Goal: Information Seeking & Learning: Check status

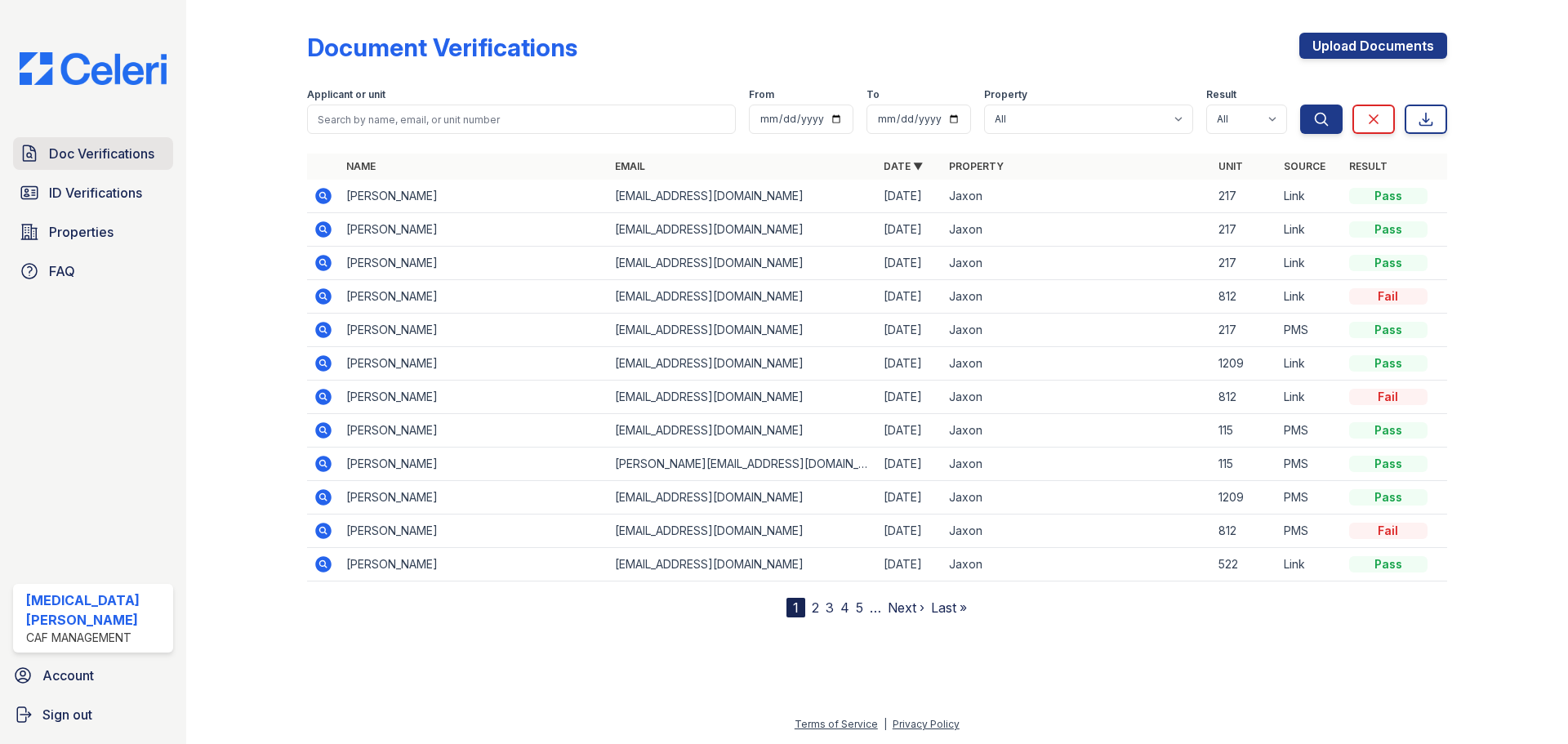
click at [107, 164] on link "Doc Verifications" at bounding box center [93, 154] width 160 height 33
click at [117, 155] on span "Doc Verifications" at bounding box center [101, 153] width 106 height 20
click at [131, 150] on span "Doc Verifications" at bounding box center [101, 153] width 106 height 20
click at [108, 196] on span "ID Verifications" at bounding box center [95, 192] width 93 height 20
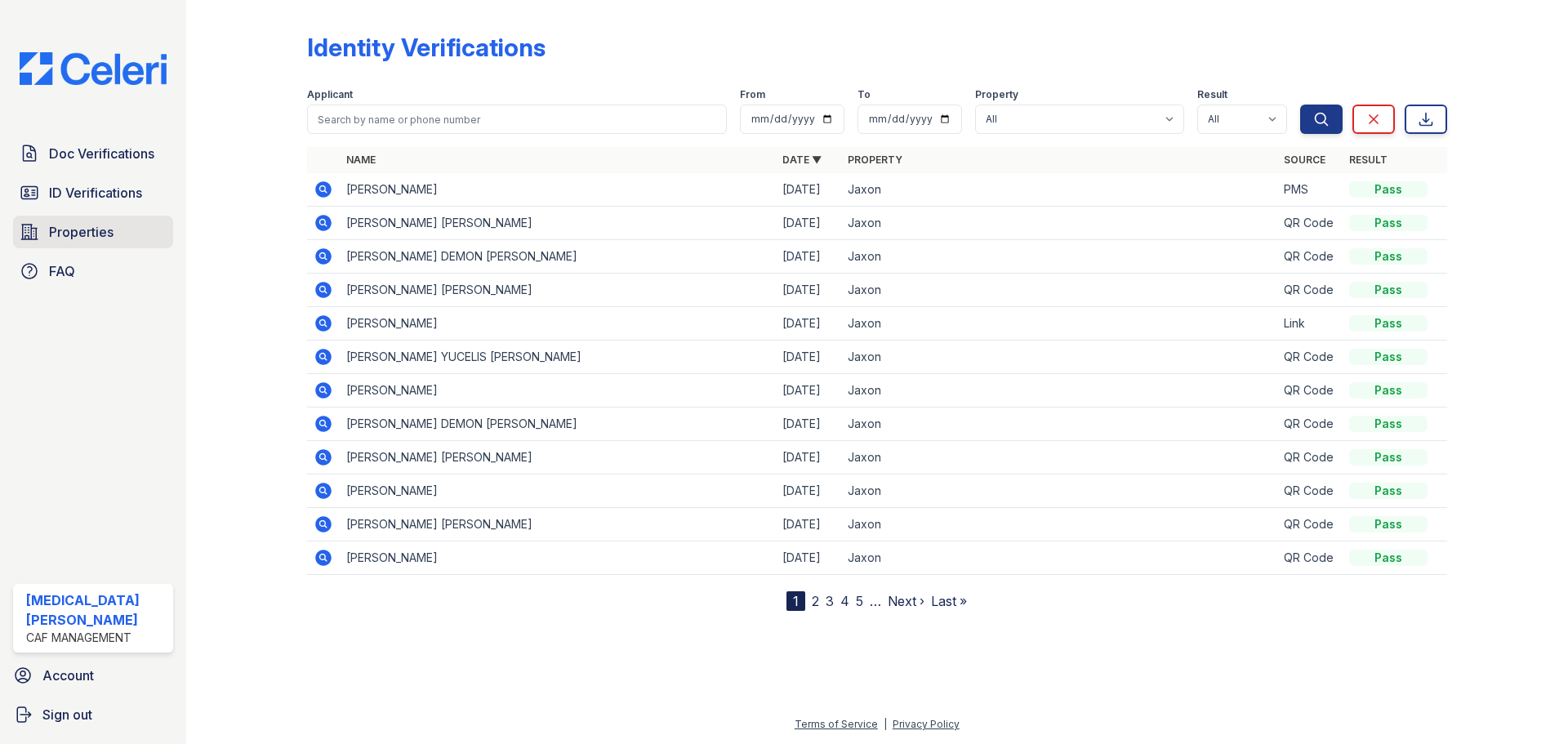
click at [93, 221] on link "Properties" at bounding box center [93, 232] width 160 height 33
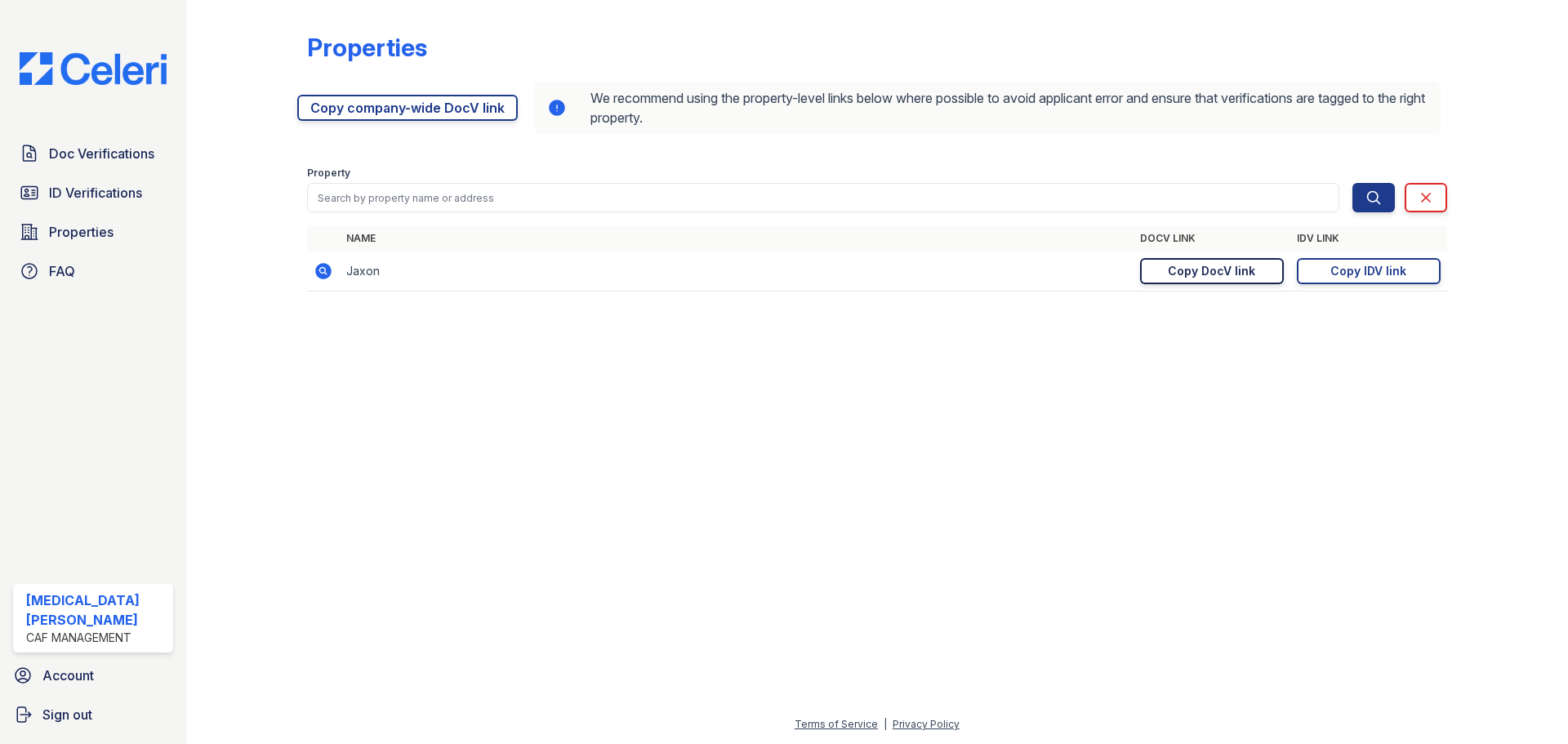
click at [1180, 271] on div "Copy DocV link" at bounding box center [1211, 271] width 88 height 16
click at [1343, 271] on div "Copy IDV link" at bounding box center [1368, 271] width 76 height 16
click at [113, 186] on span "ID Verifications" at bounding box center [95, 192] width 93 height 20
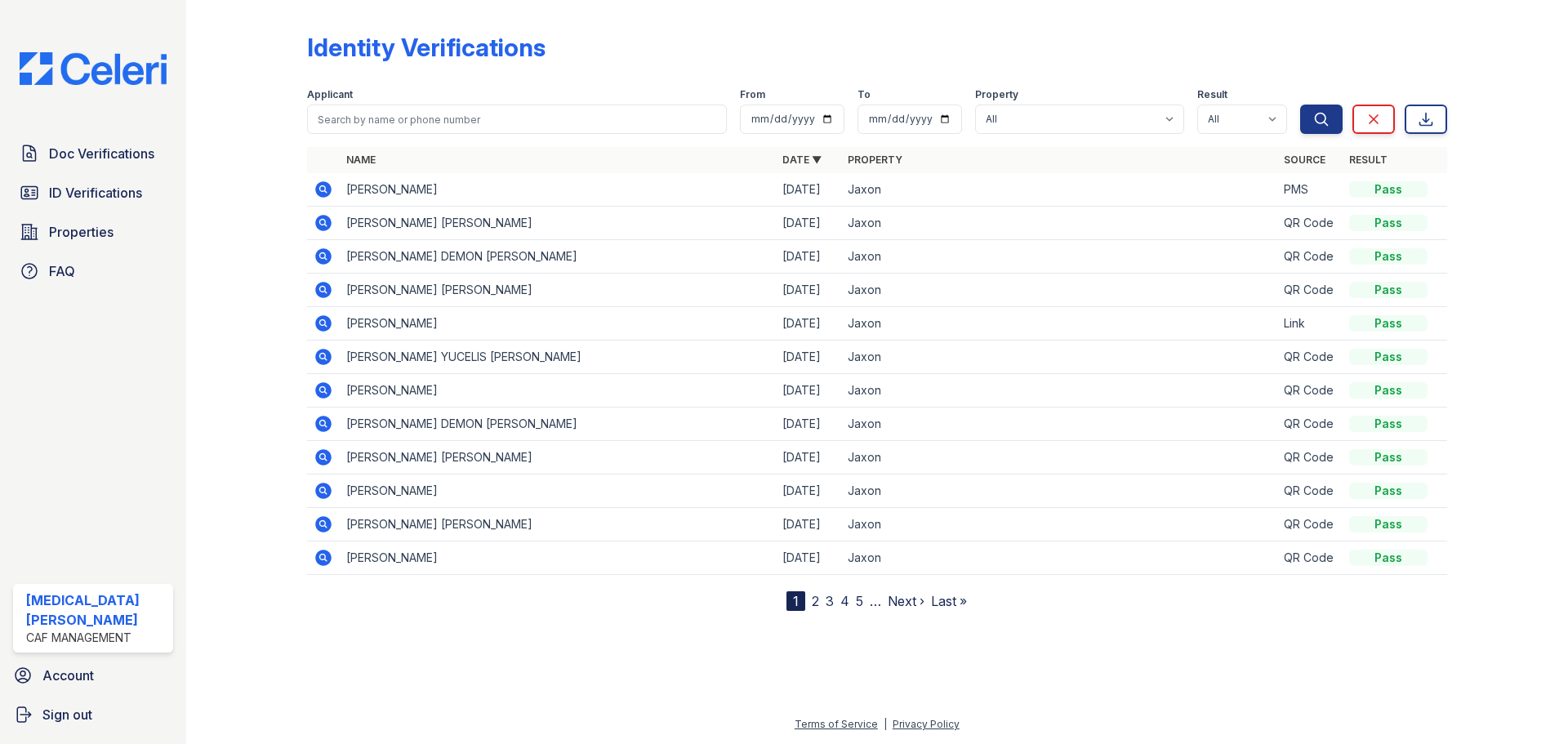
click at [125, 154] on span "Doc Verifications" at bounding box center [101, 153] width 106 height 20
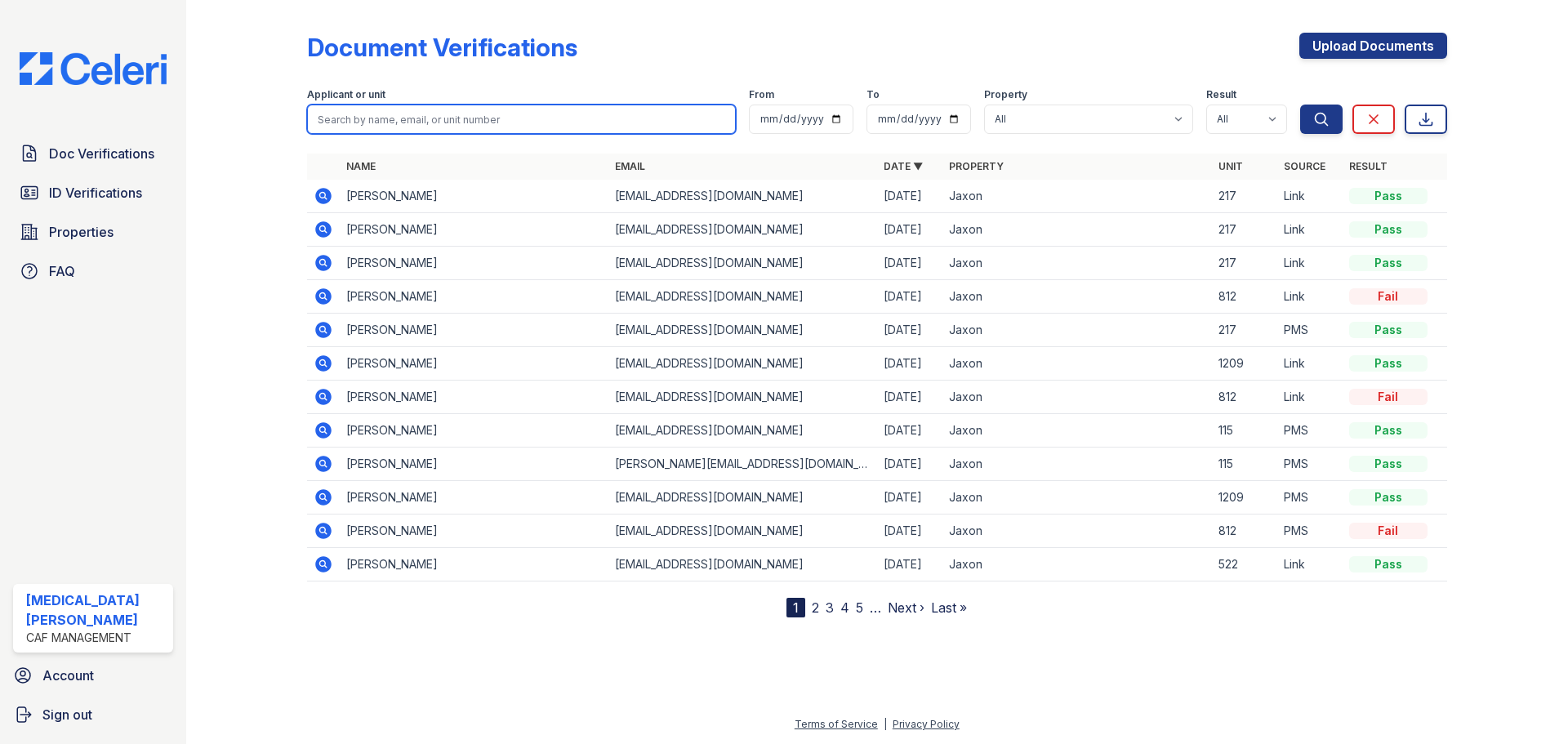
click at [441, 118] on input "search" at bounding box center [521, 119] width 429 height 29
type input "owens"
click at [1300, 105] on button "Search" at bounding box center [1321, 119] width 42 height 29
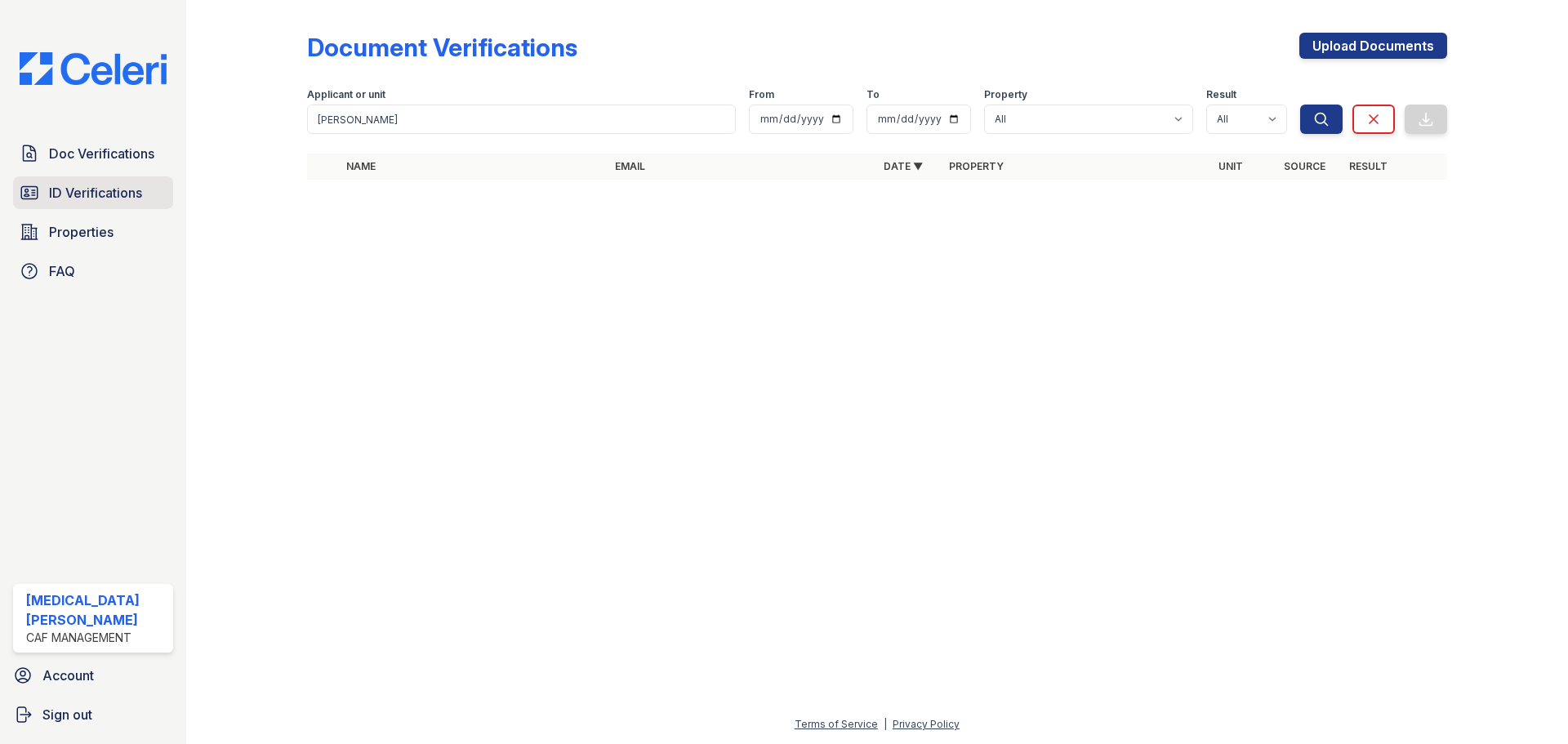
click at [107, 198] on span "ID Verifications" at bounding box center [95, 192] width 93 height 20
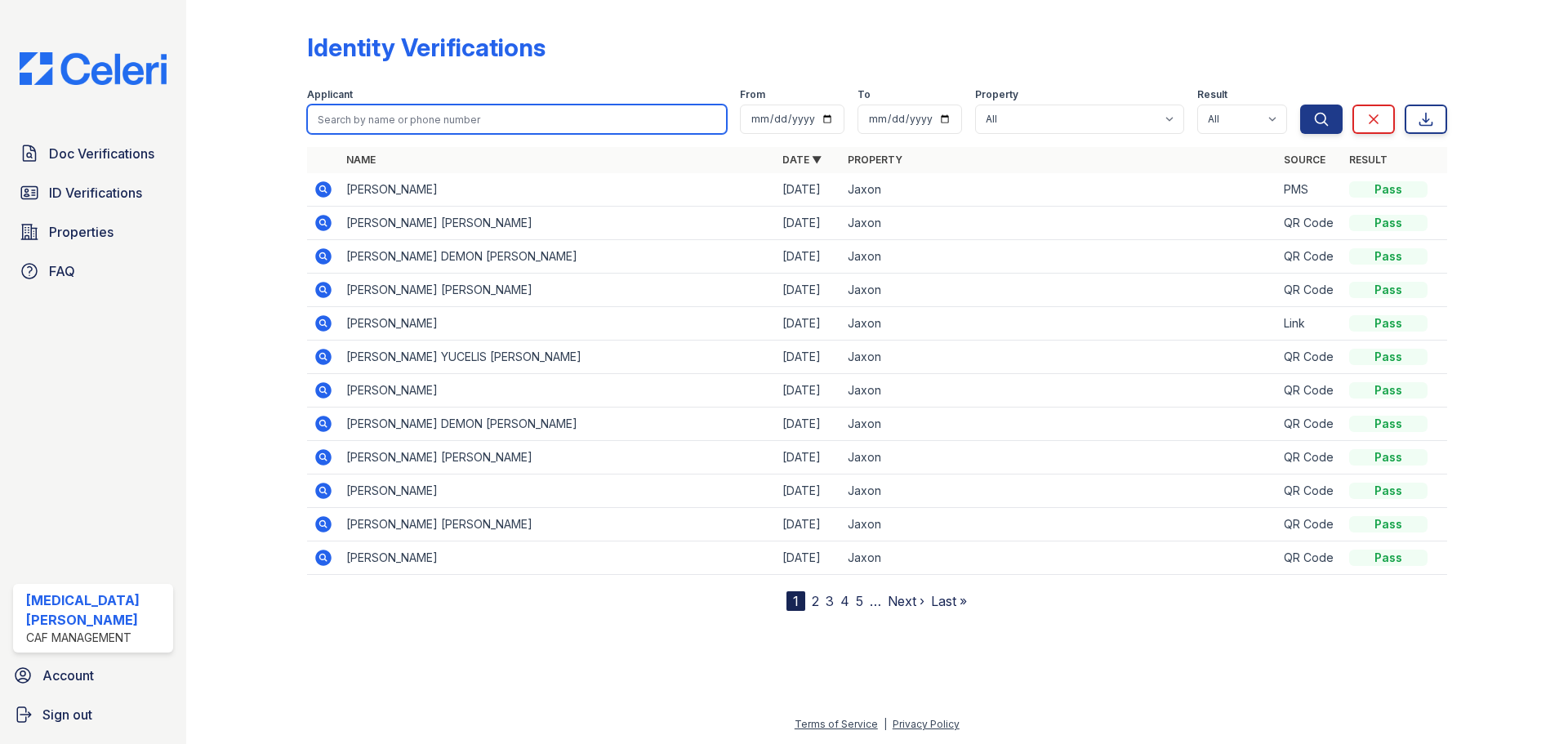
click at [417, 117] on input "search" at bounding box center [516, 119] width 420 height 29
type input "owens"
click at [1300, 105] on button "Search" at bounding box center [1321, 119] width 42 height 29
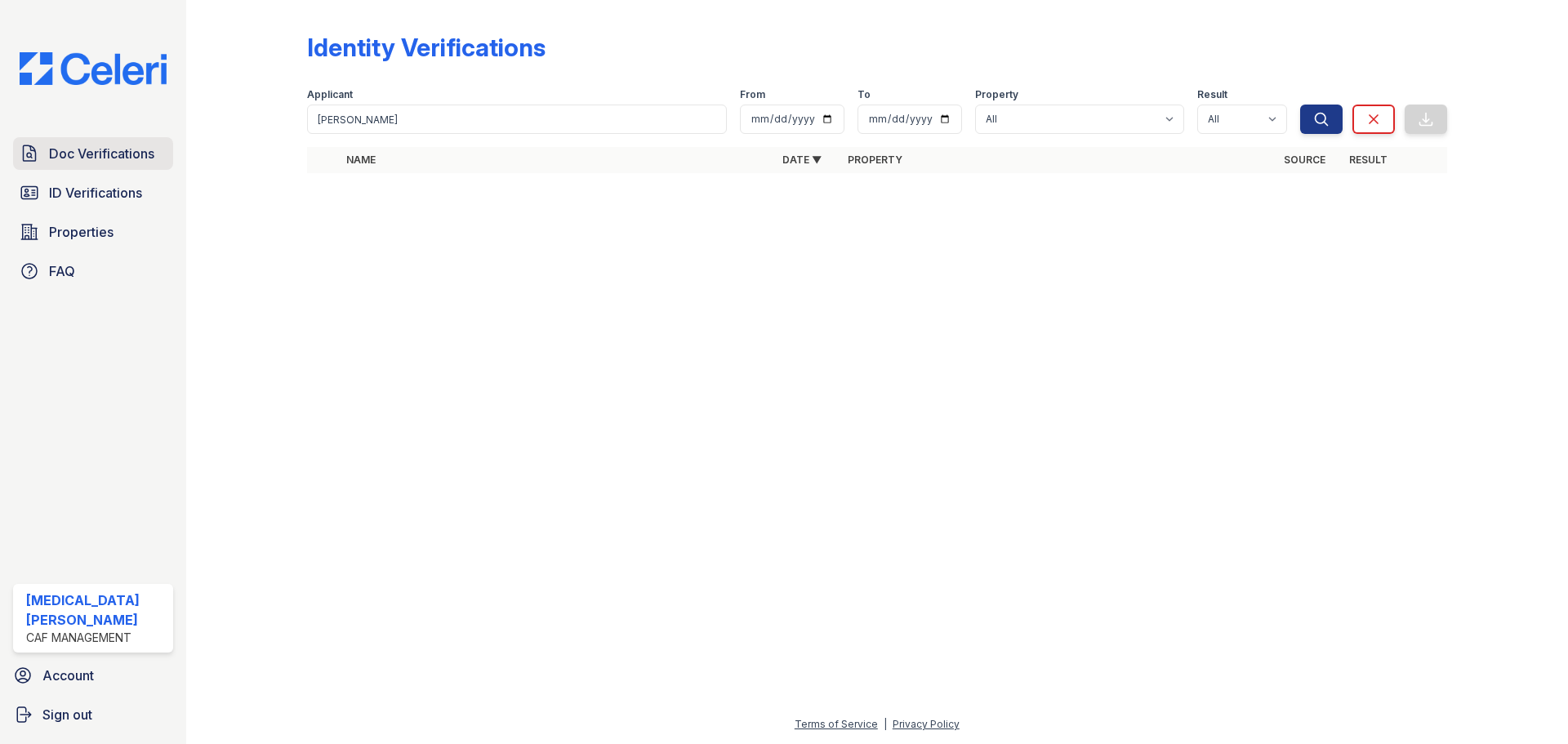
click at [110, 143] on span "Doc Verifications" at bounding box center [101, 153] width 106 height 20
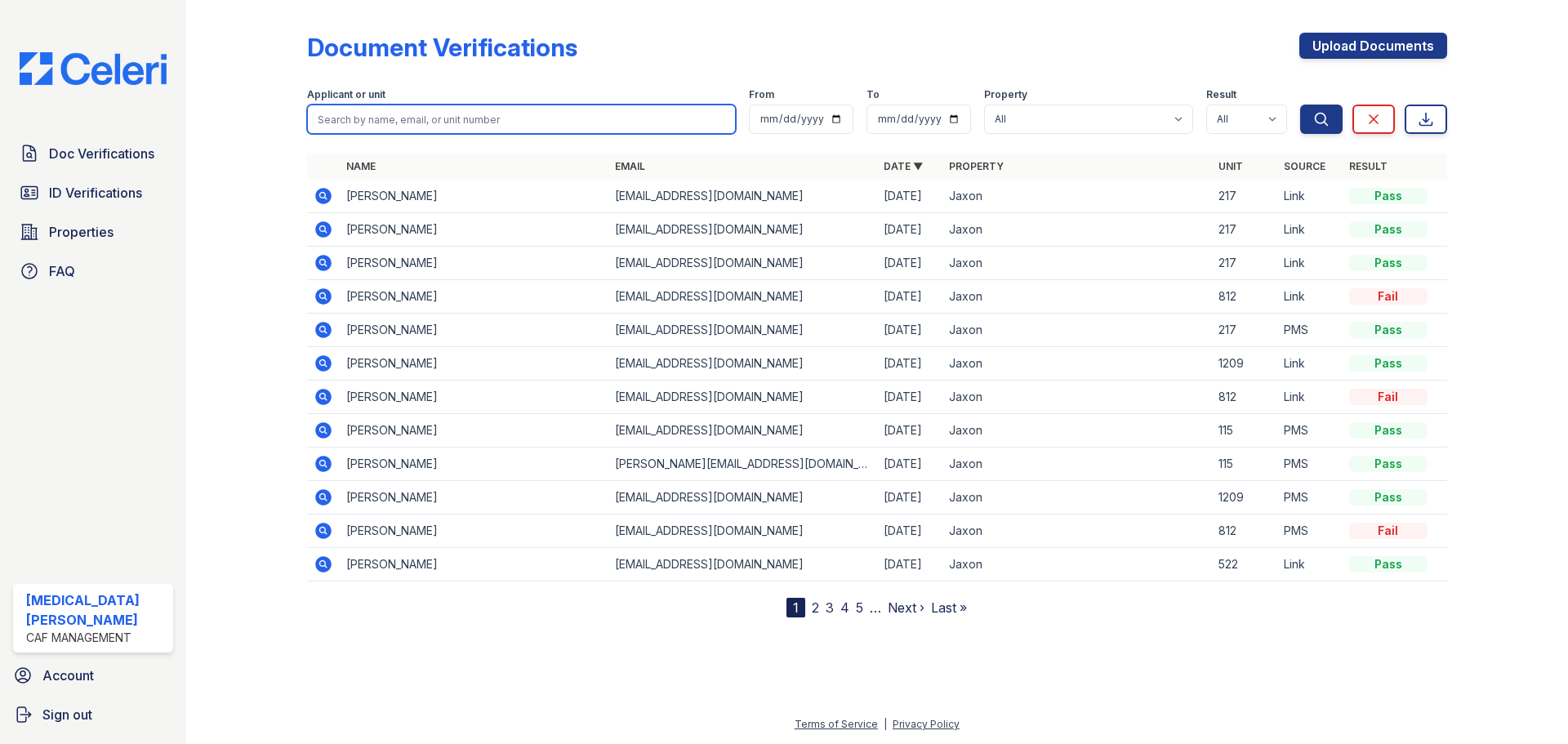
click at [601, 124] on input "search" at bounding box center [521, 119] width 429 height 29
type input "owens"
click at [1300, 105] on button "Search" at bounding box center [1321, 119] width 42 height 29
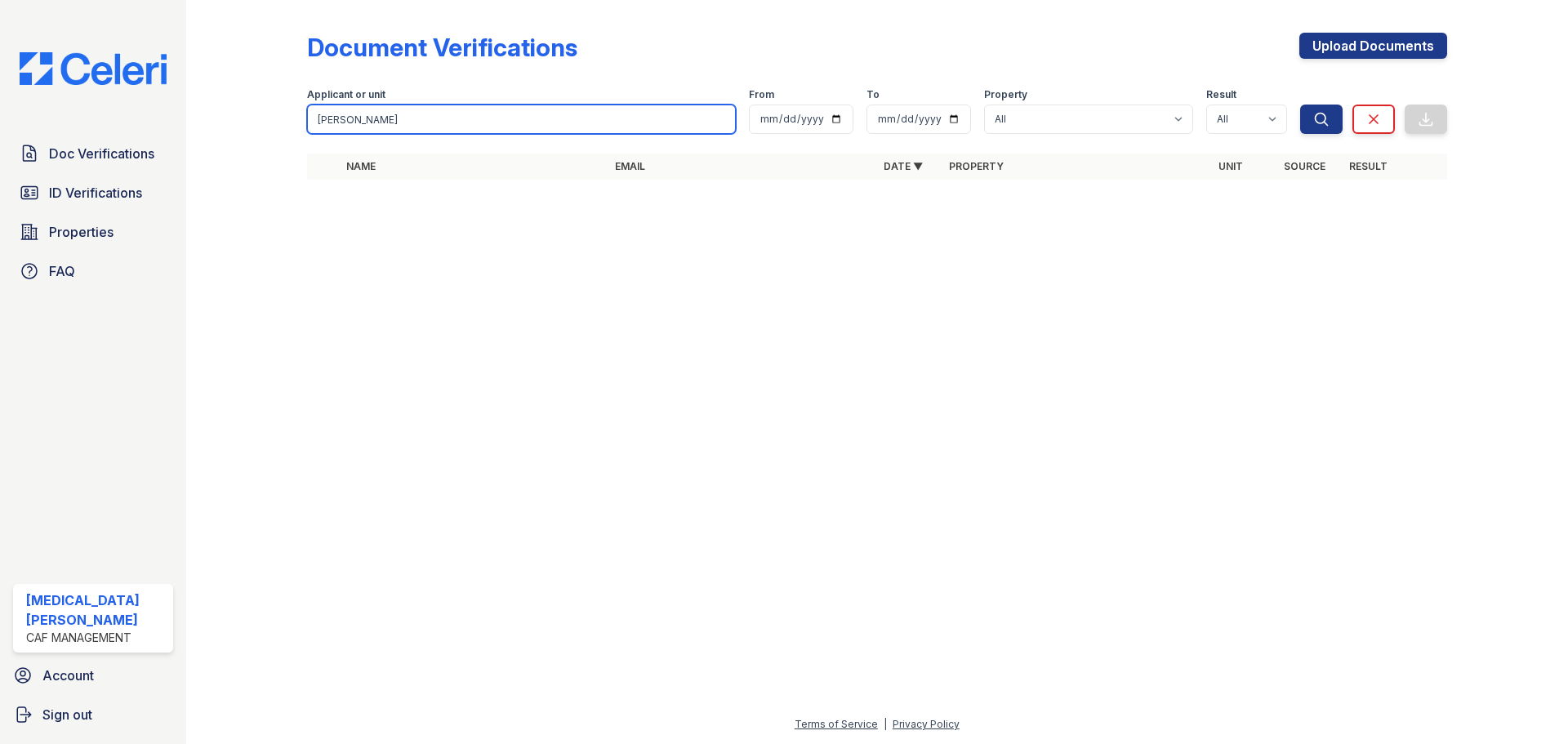
click at [725, 119] on input "owens" at bounding box center [521, 119] width 429 height 29
click at [718, 119] on input "owens" at bounding box center [521, 119] width 429 height 29
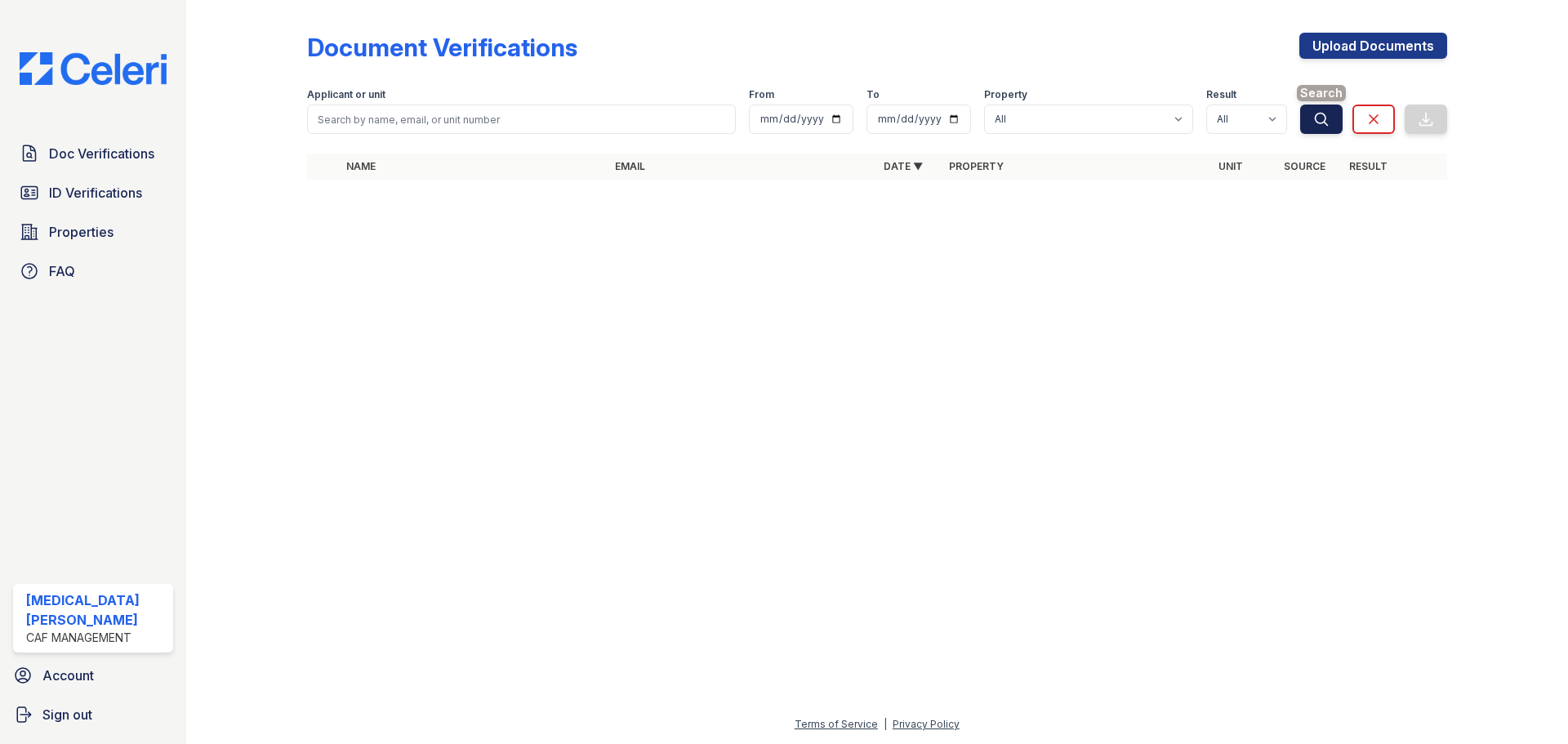
click at [1331, 119] on button "Search" at bounding box center [1321, 119] width 42 height 29
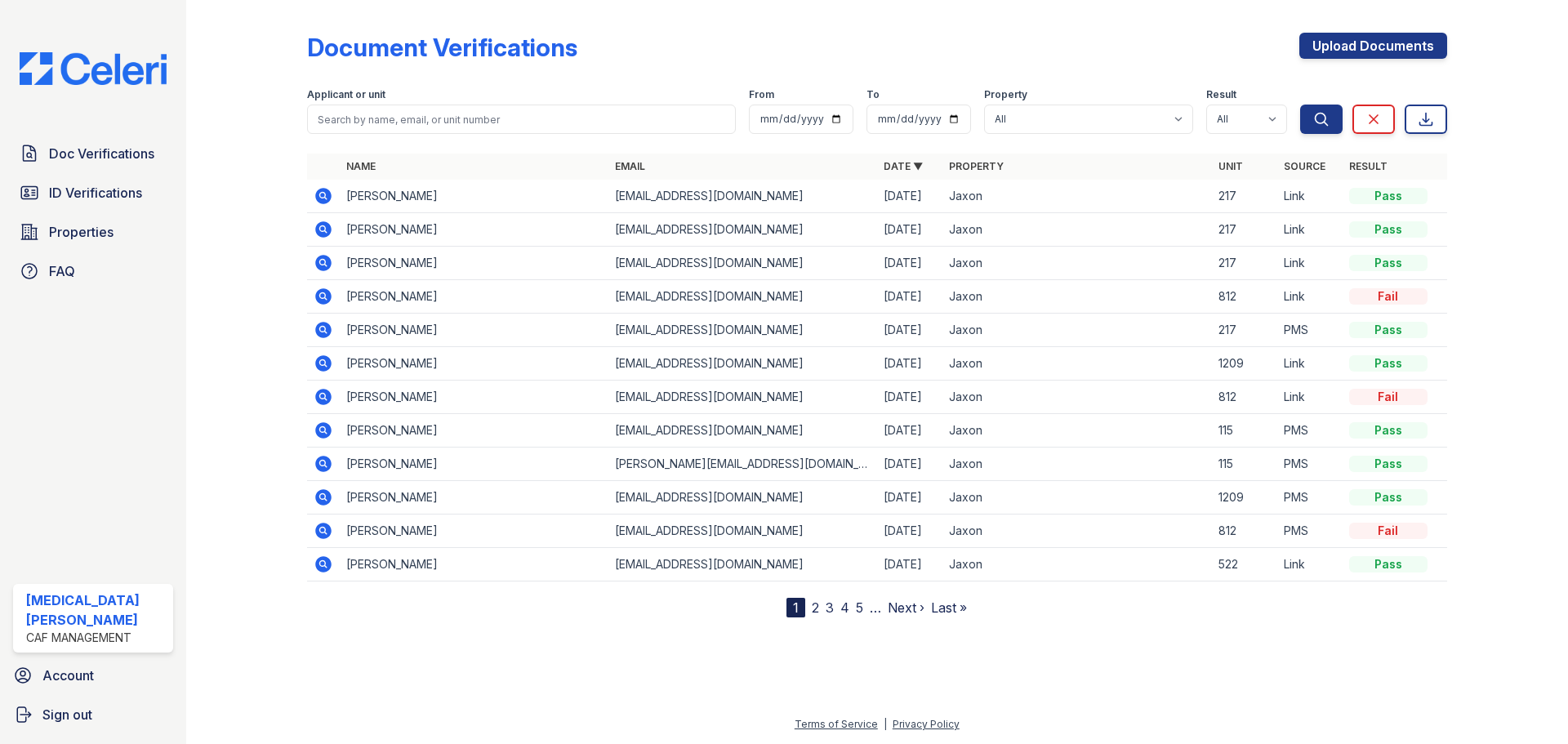
click at [326, 194] on icon at bounding box center [323, 196] width 16 height 16
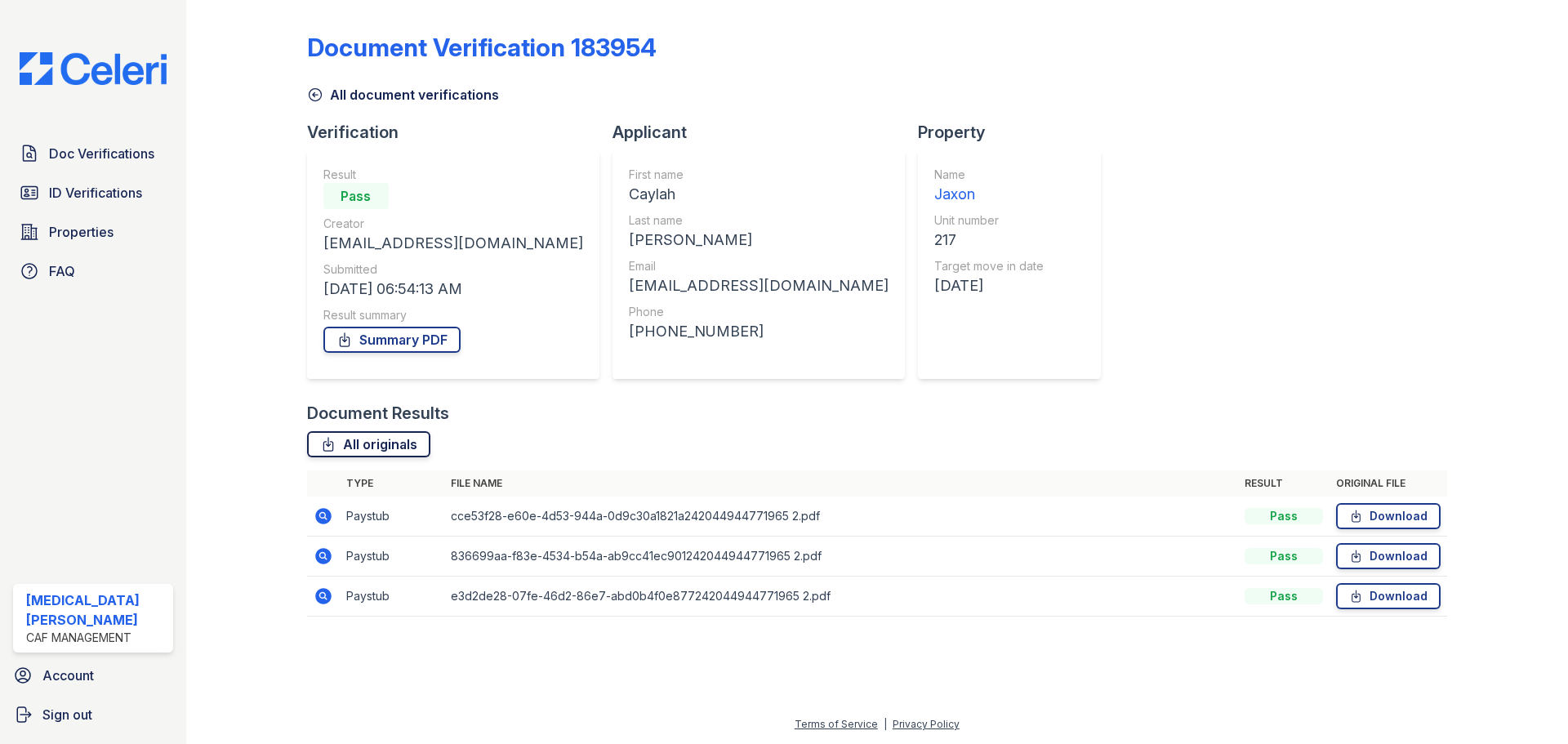
click at [397, 448] on link "All originals" at bounding box center [369, 444] width 124 height 26
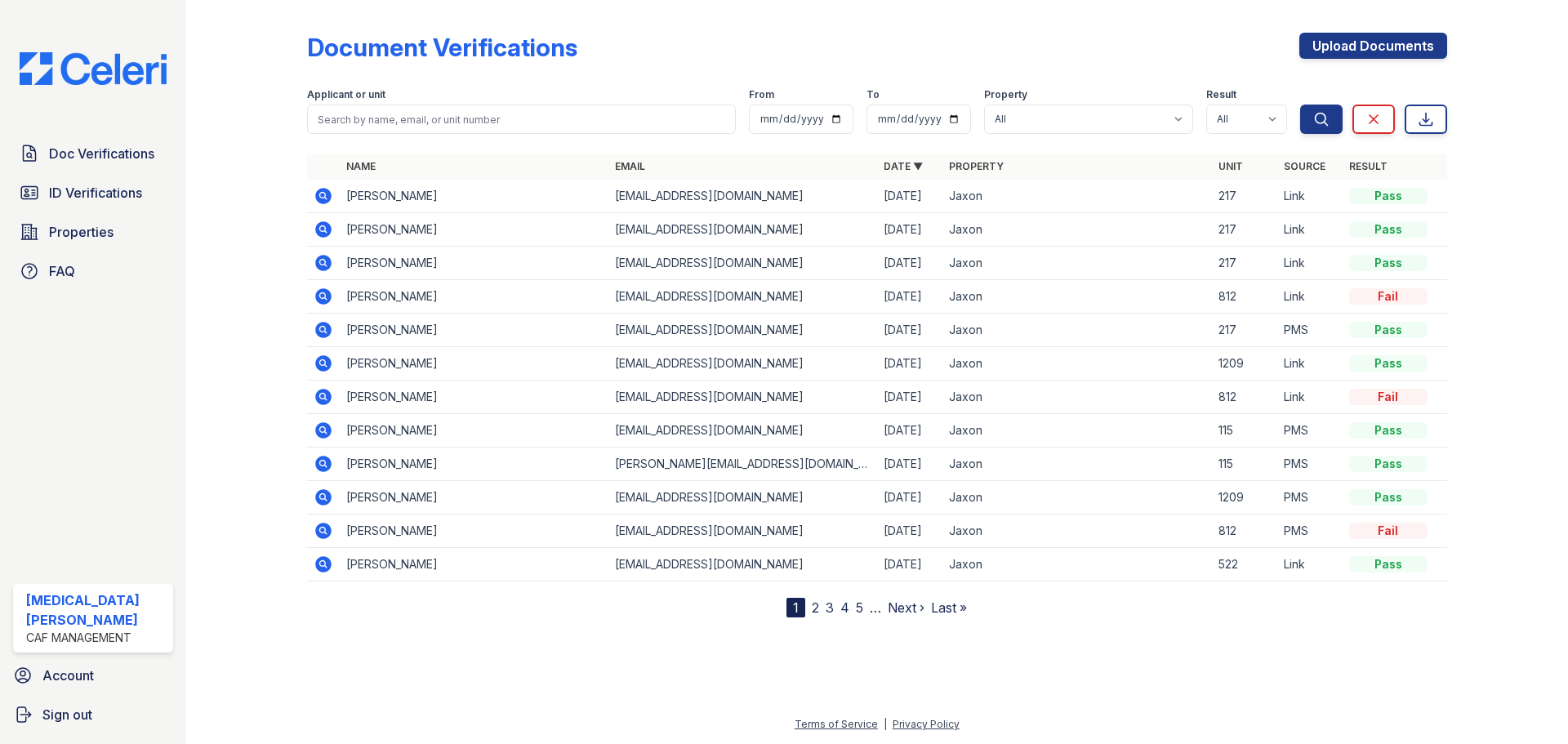
click at [325, 231] on icon at bounding box center [323, 229] width 20 height 20
click at [308, 198] on td at bounding box center [323, 196] width 33 height 34
click at [319, 195] on icon at bounding box center [323, 196] width 16 height 16
click at [327, 265] on icon at bounding box center [323, 263] width 16 height 16
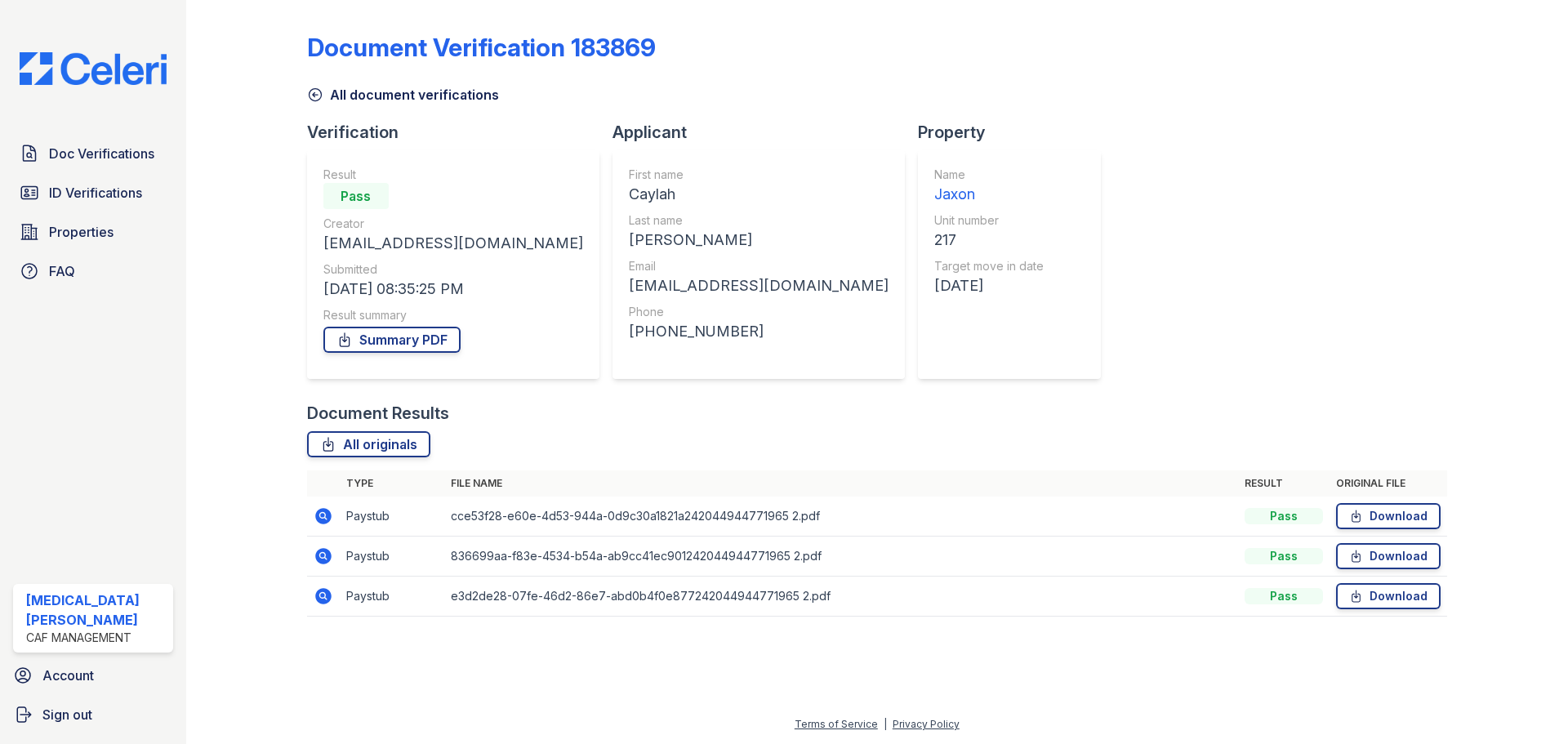
click at [329, 517] on icon at bounding box center [323, 515] width 16 height 16
click at [321, 513] on icon at bounding box center [323, 515] width 20 height 20
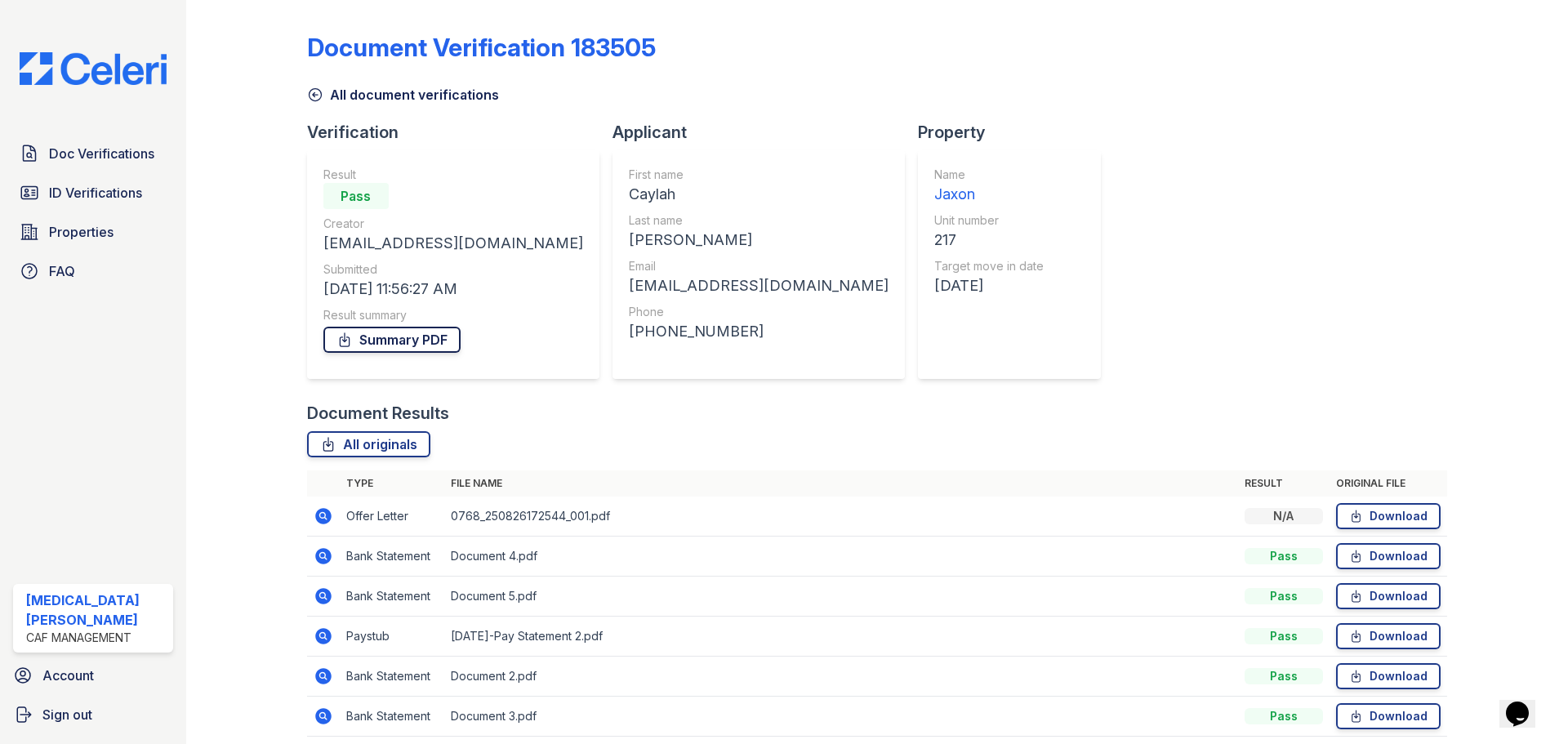
click at [383, 348] on link "Summary PDF" at bounding box center [392, 339] width 137 height 26
click at [312, 88] on icon at bounding box center [314, 95] width 16 height 16
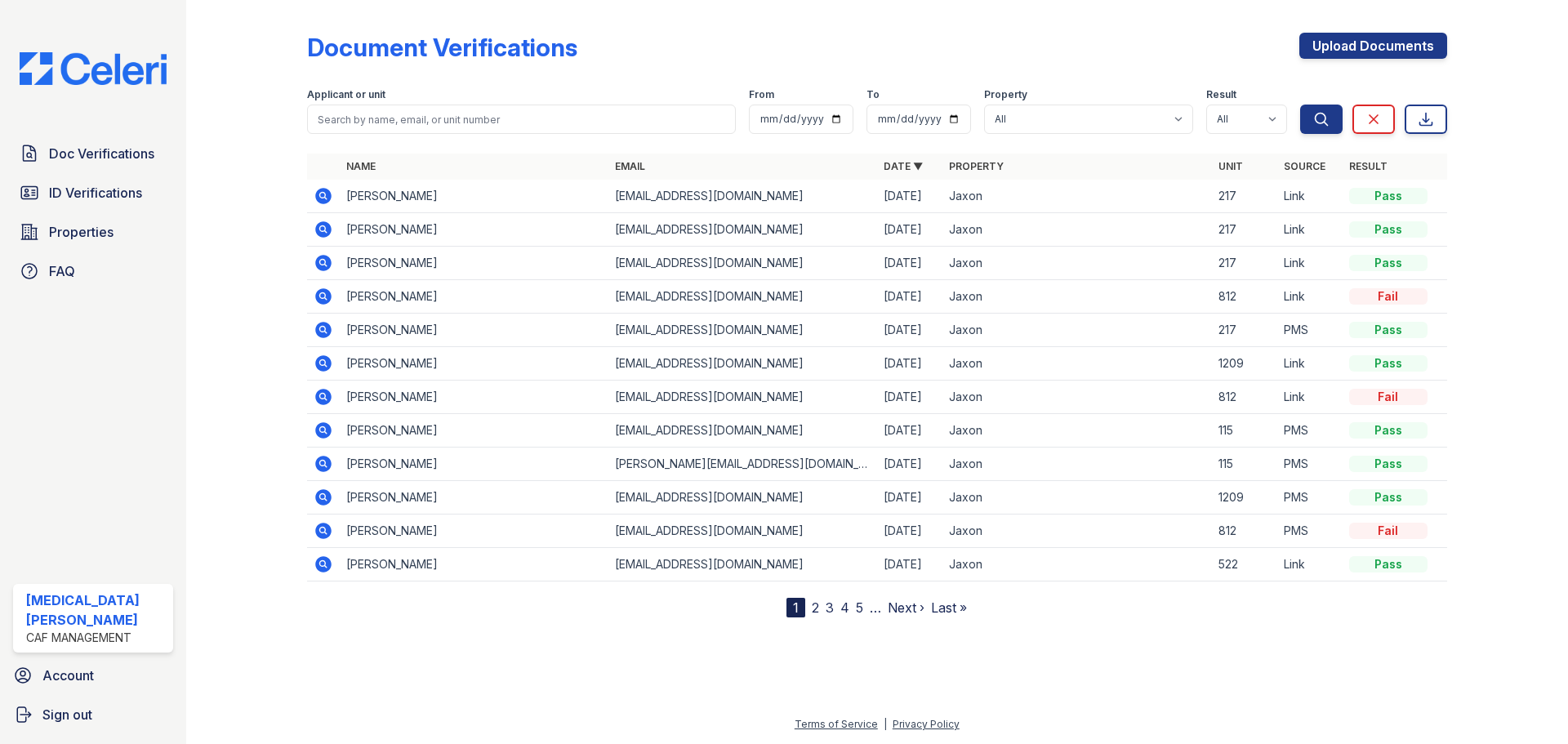
click at [328, 199] on icon at bounding box center [323, 196] width 16 height 16
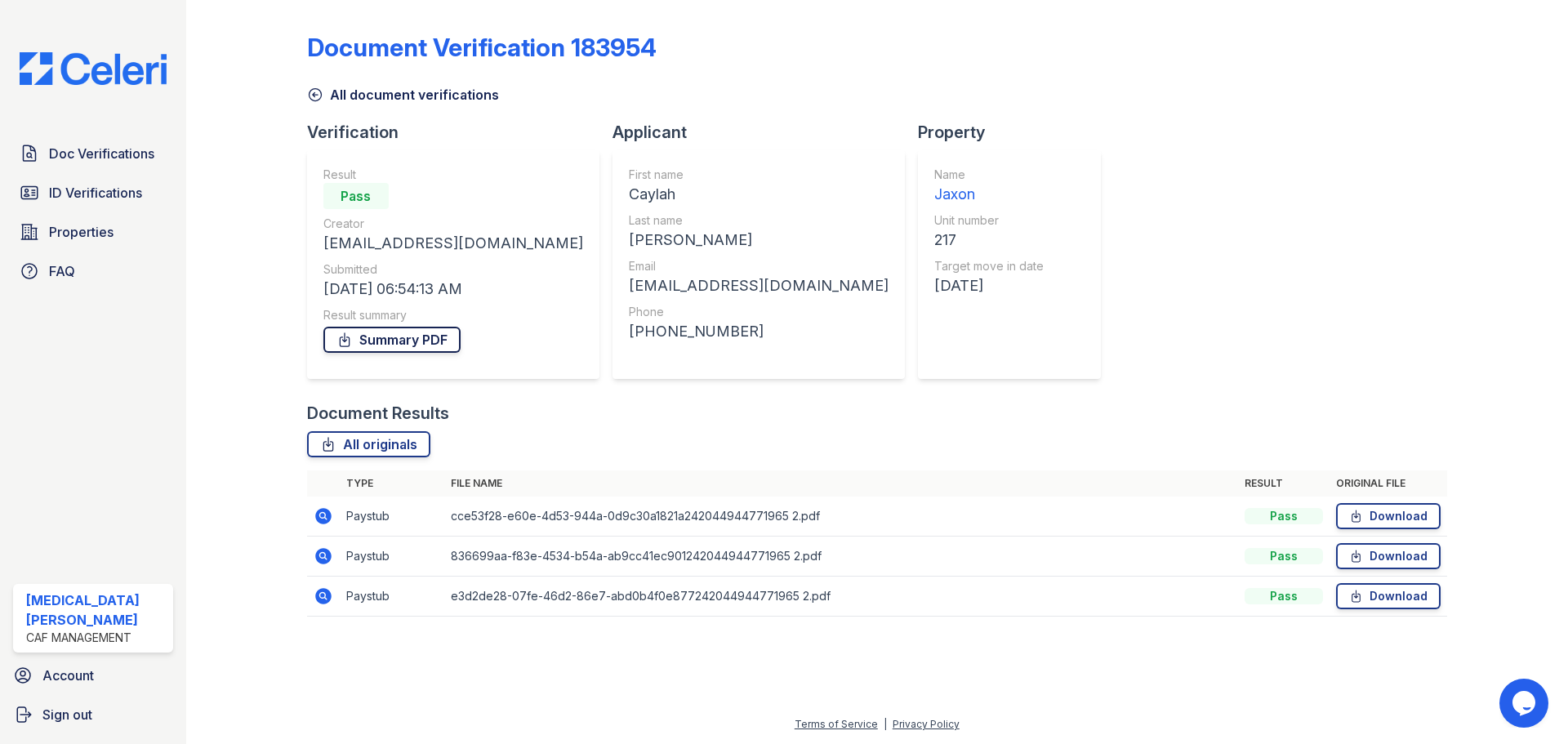
click at [375, 344] on link "Summary PDF" at bounding box center [392, 339] width 137 height 26
click at [131, 192] on span "ID Verifications" at bounding box center [95, 192] width 93 height 20
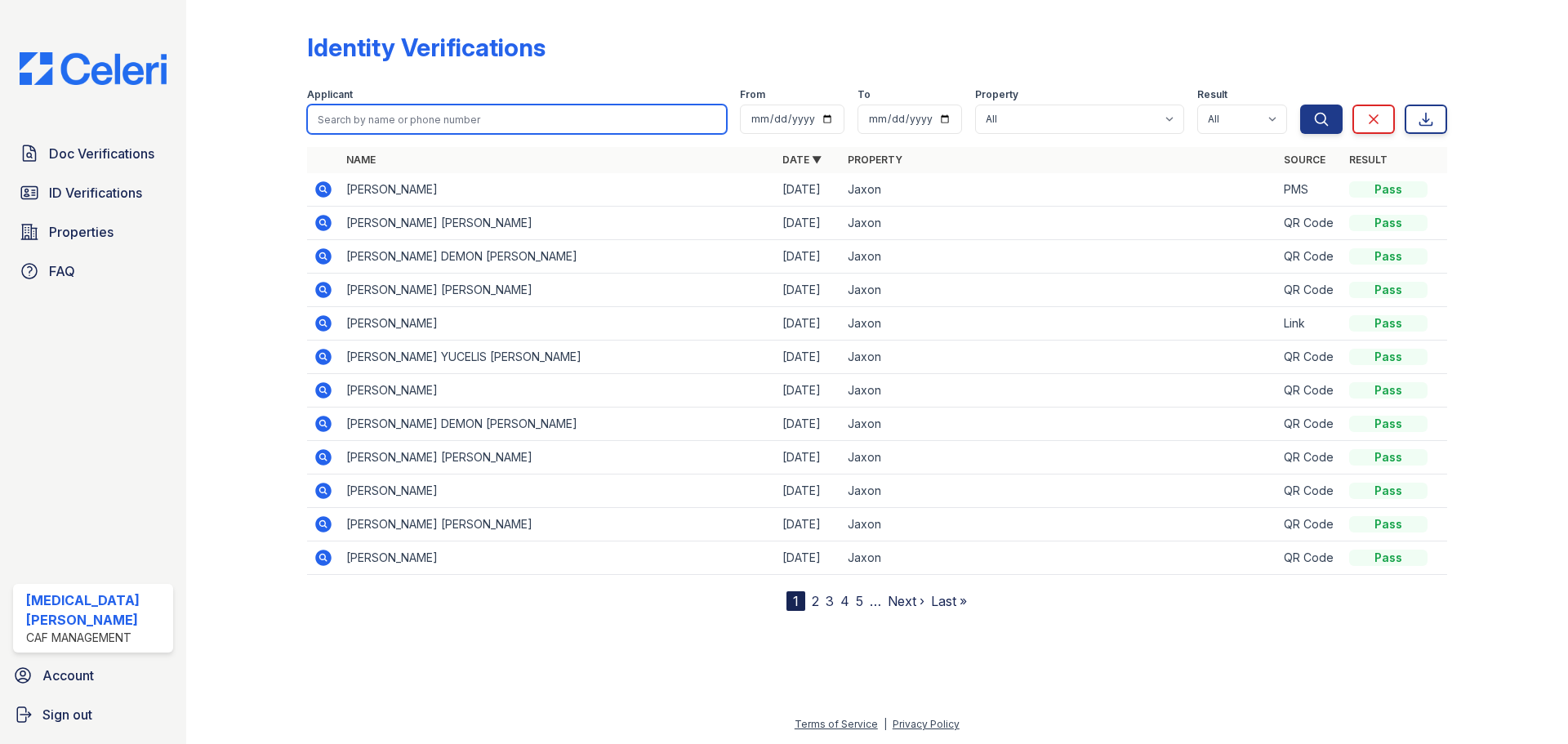
click at [418, 122] on input "search" at bounding box center [516, 119] width 420 height 29
type input "caylah"
click at [1300, 105] on button "Search" at bounding box center [1321, 119] width 42 height 29
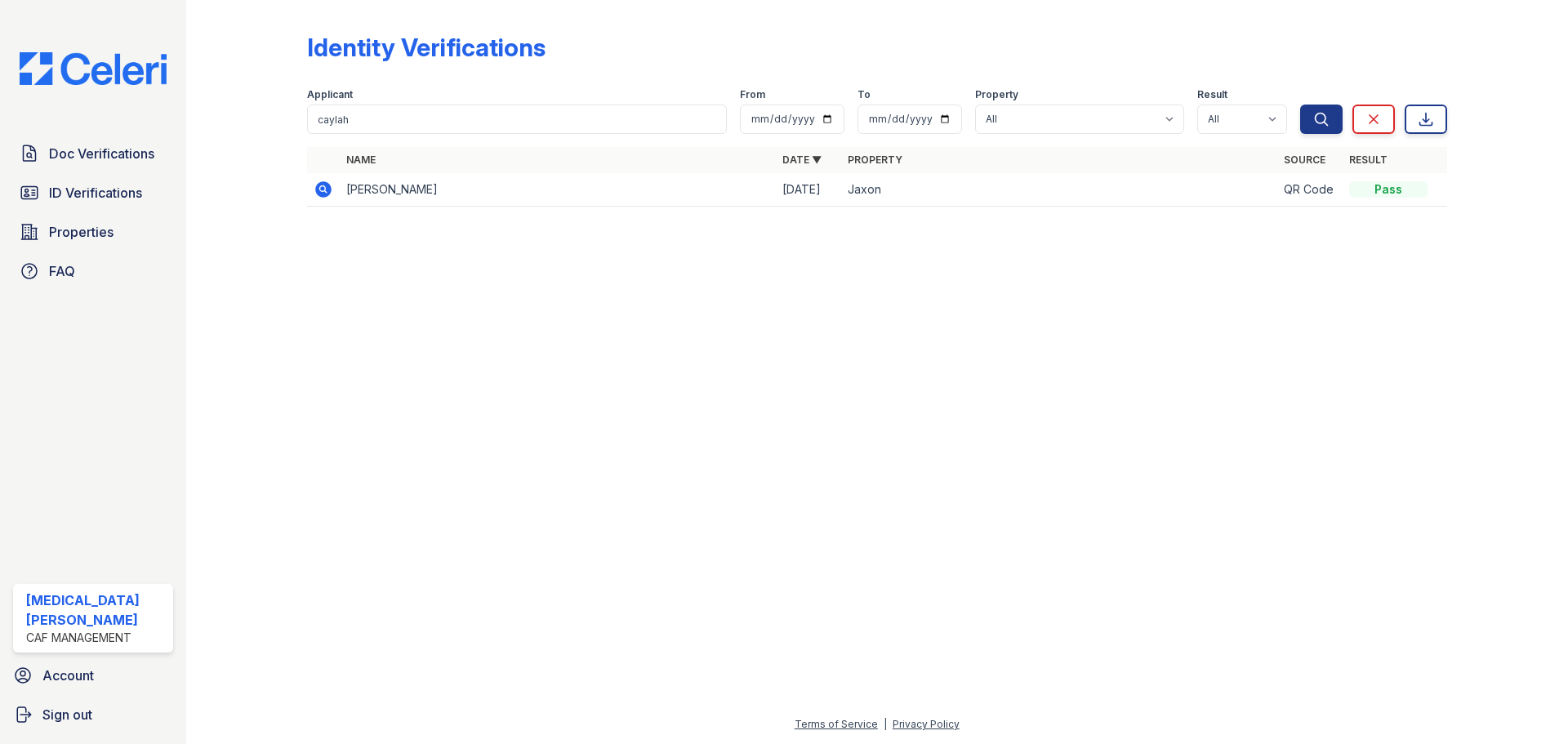
click at [329, 187] on icon at bounding box center [323, 189] width 16 height 16
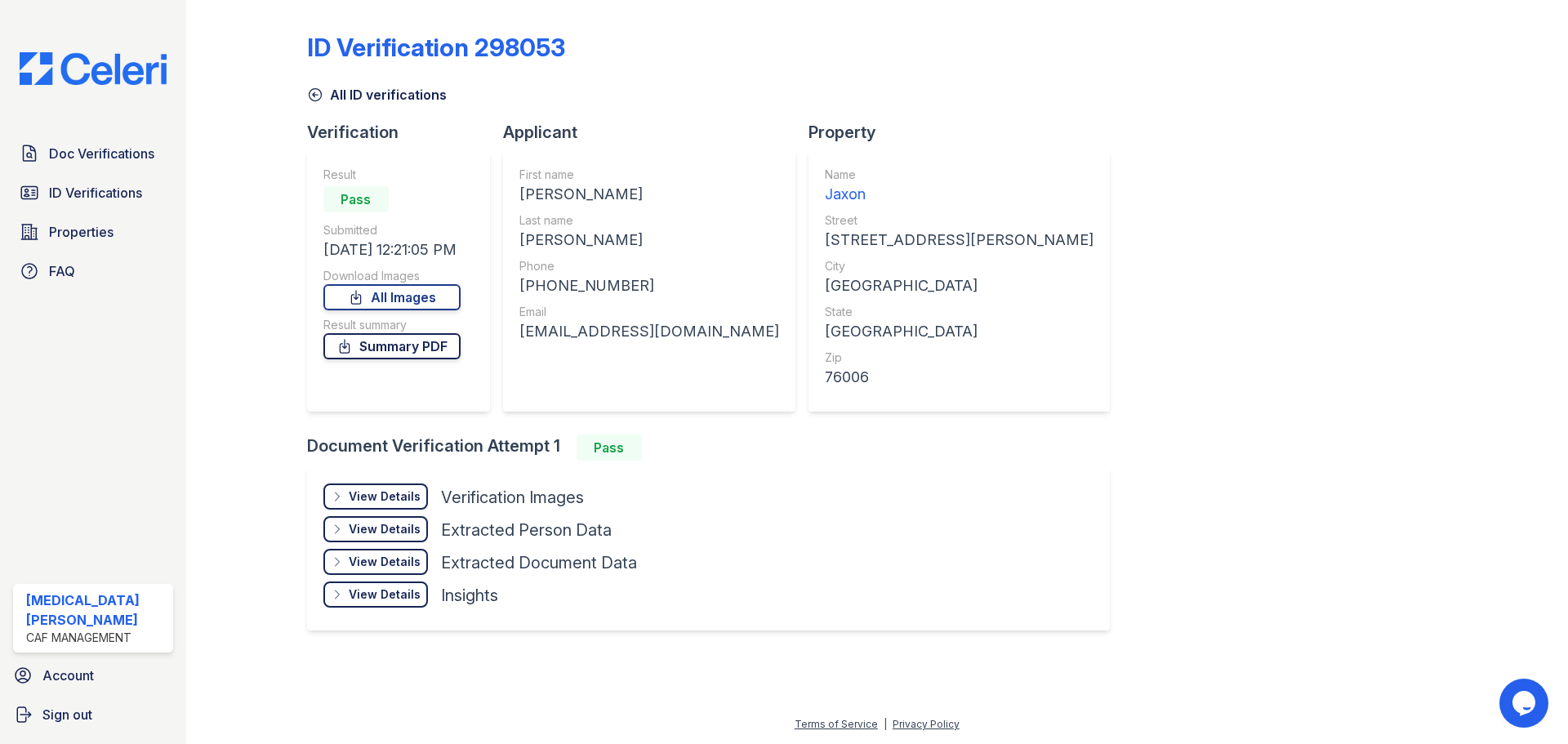
click at [400, 346] on link "Summary PDF" at bounding box center [392, 346] width 137 height 26
click at [107, 151] on span "Doc Verifications" at bounding box center [101, 153] width 106 height 20
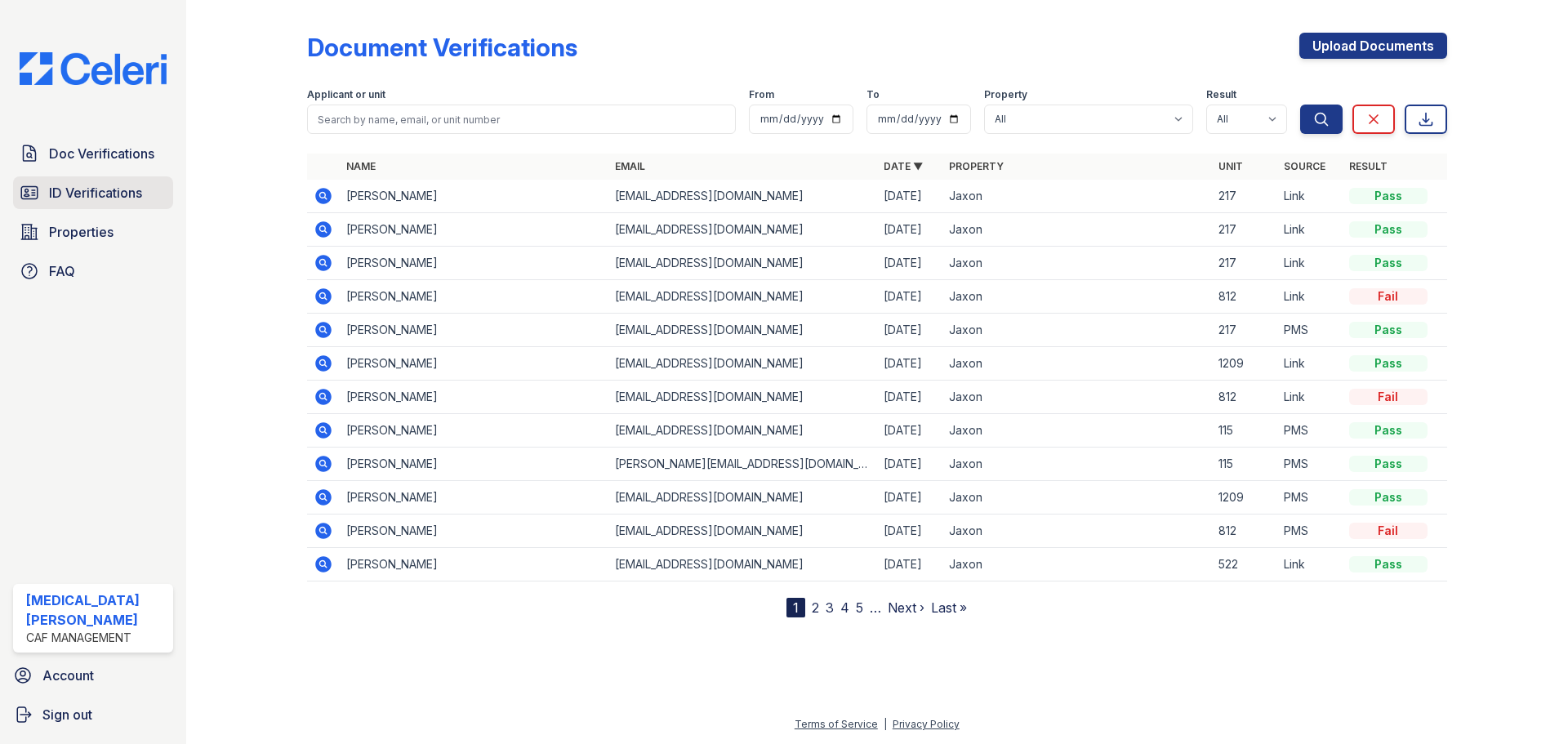
drag, startPoint x: 93, startPoint y: 191, endPoint x: 100, endPoint y: 197, distance: 9.2
click at [94, 191] on span "ID Verifications" at bounding box center [95, 192] width 93 height 20
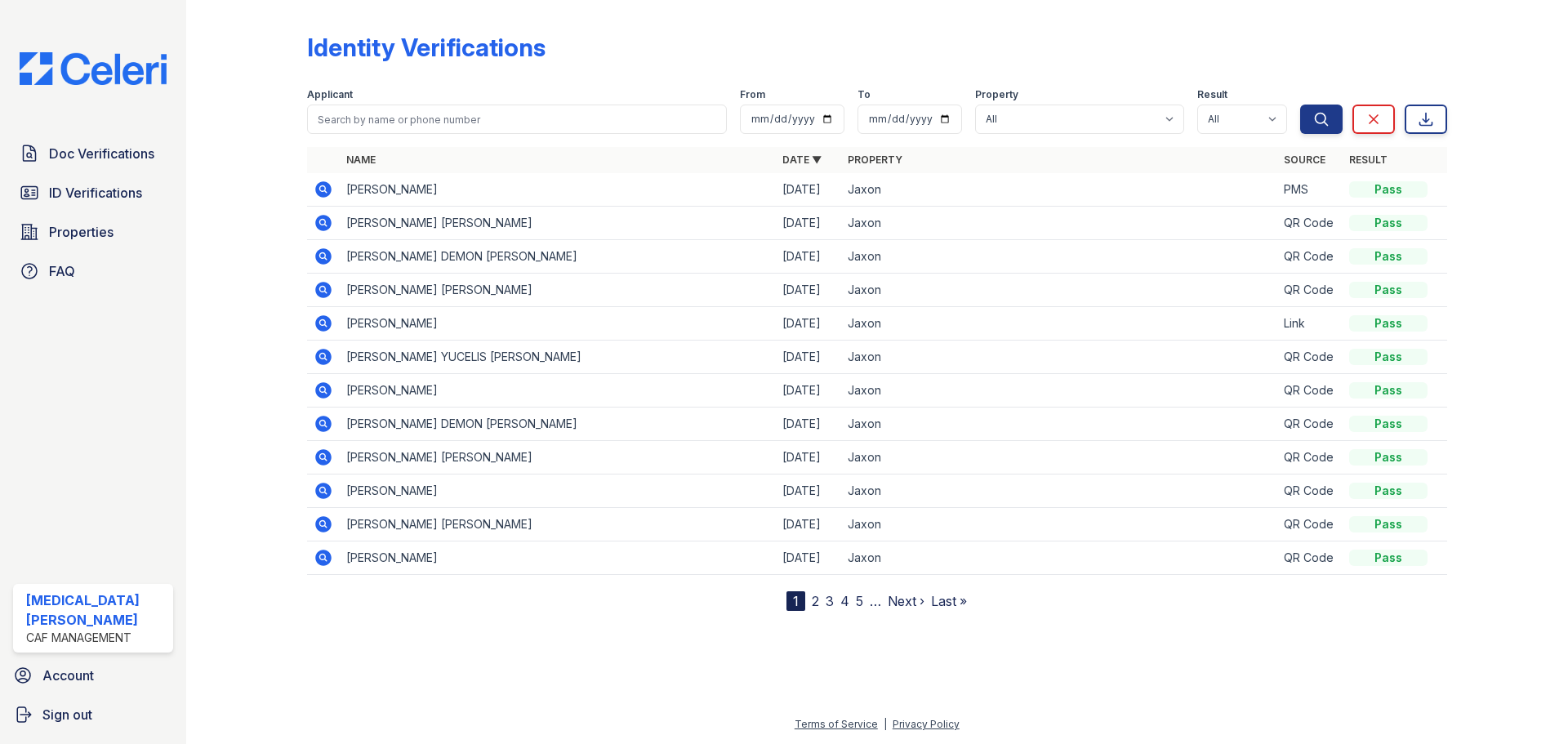
click at [326, 190] on icon at bounding box center [323, 189] width 16 height 16
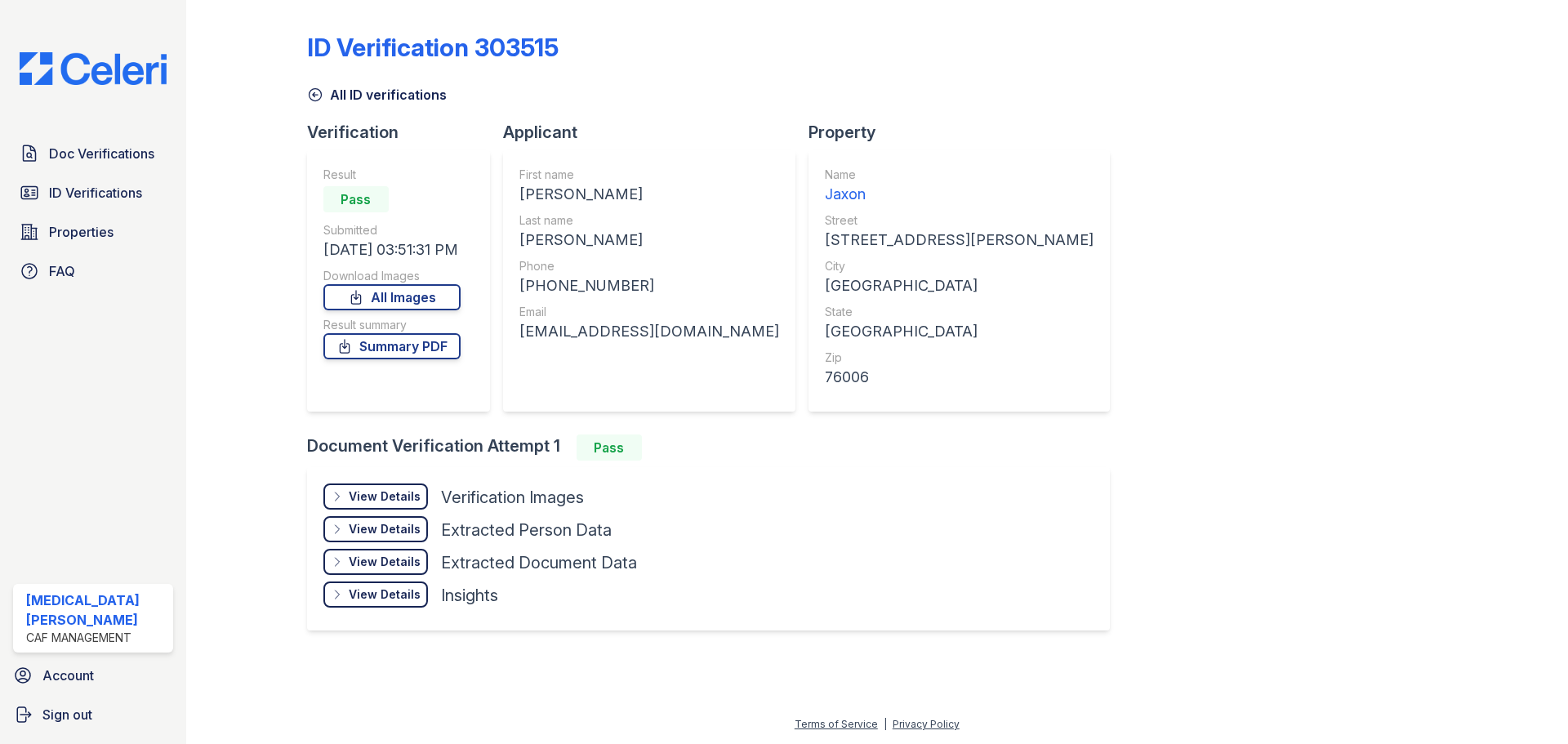
click at [340, 96] on link "All ID verifications" at bounding box center [376, 95] width 140 height 20
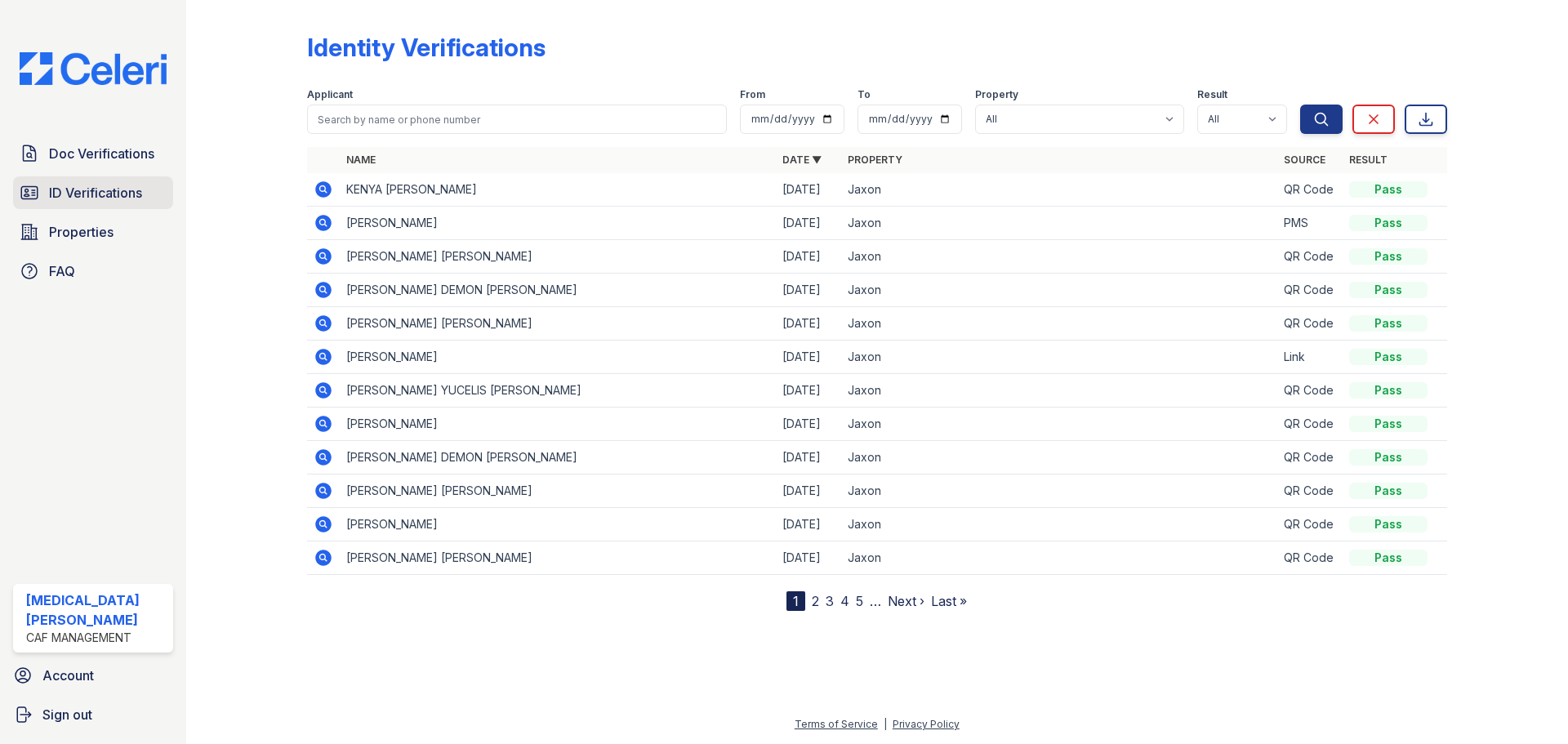
drag, startPoint x: 0, startPoint y: 0, endPoint x: 133, endPoint y: 200, distance: 240.2
click at [133, 200] on span "ID Verifications" at bounding box center [95, 192] width 93 height 20
click at [322, 191] on icon at bounding box center [323, 189] width 20 height 20
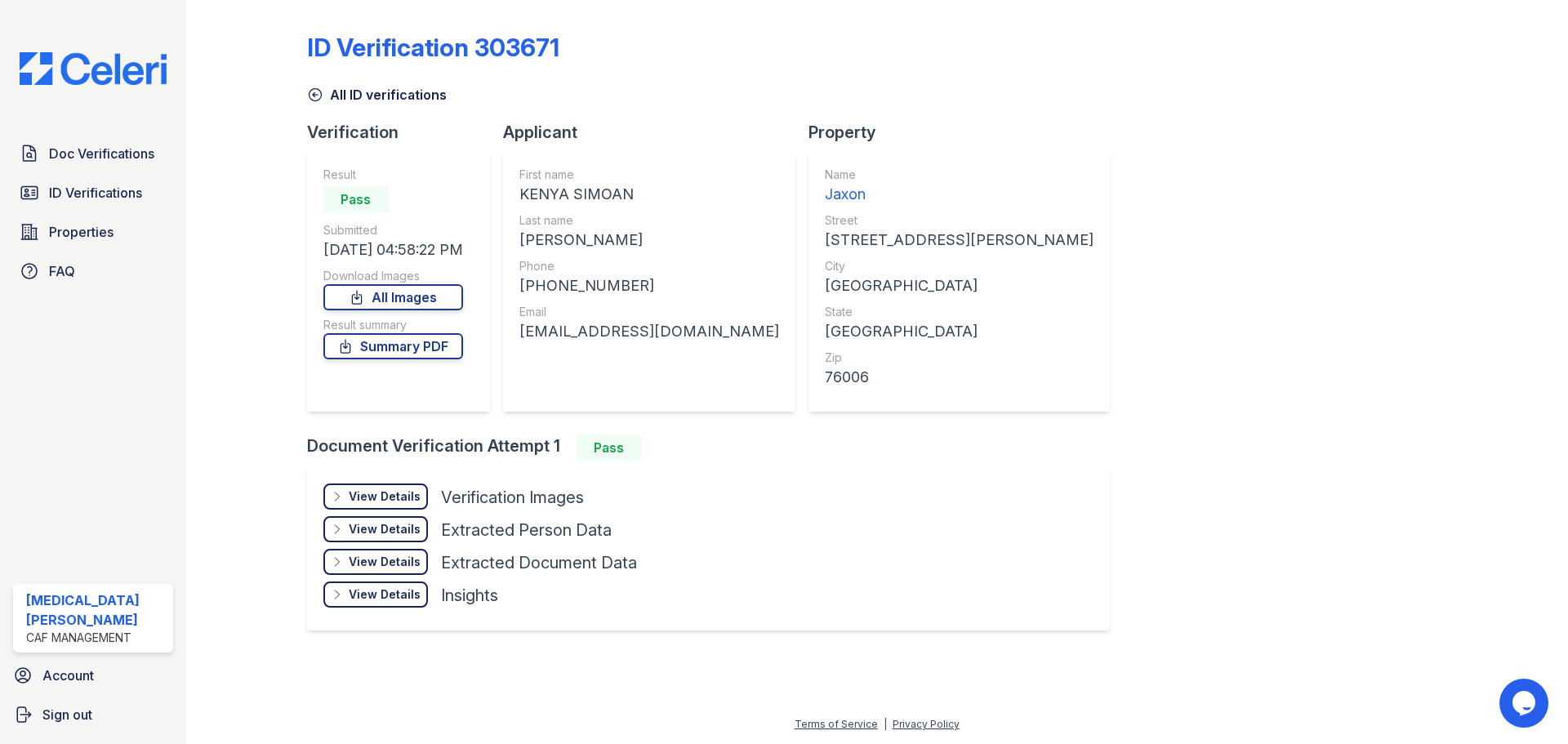
click at [597, 327] on div "kenyalesane@gmail.com" at bounding box center [650, 332] width 259 height 23
copy div "kenyalesane@gmail.com"
click at [320, 94] on icon at bounding box center [314, 95] width 16 height 16
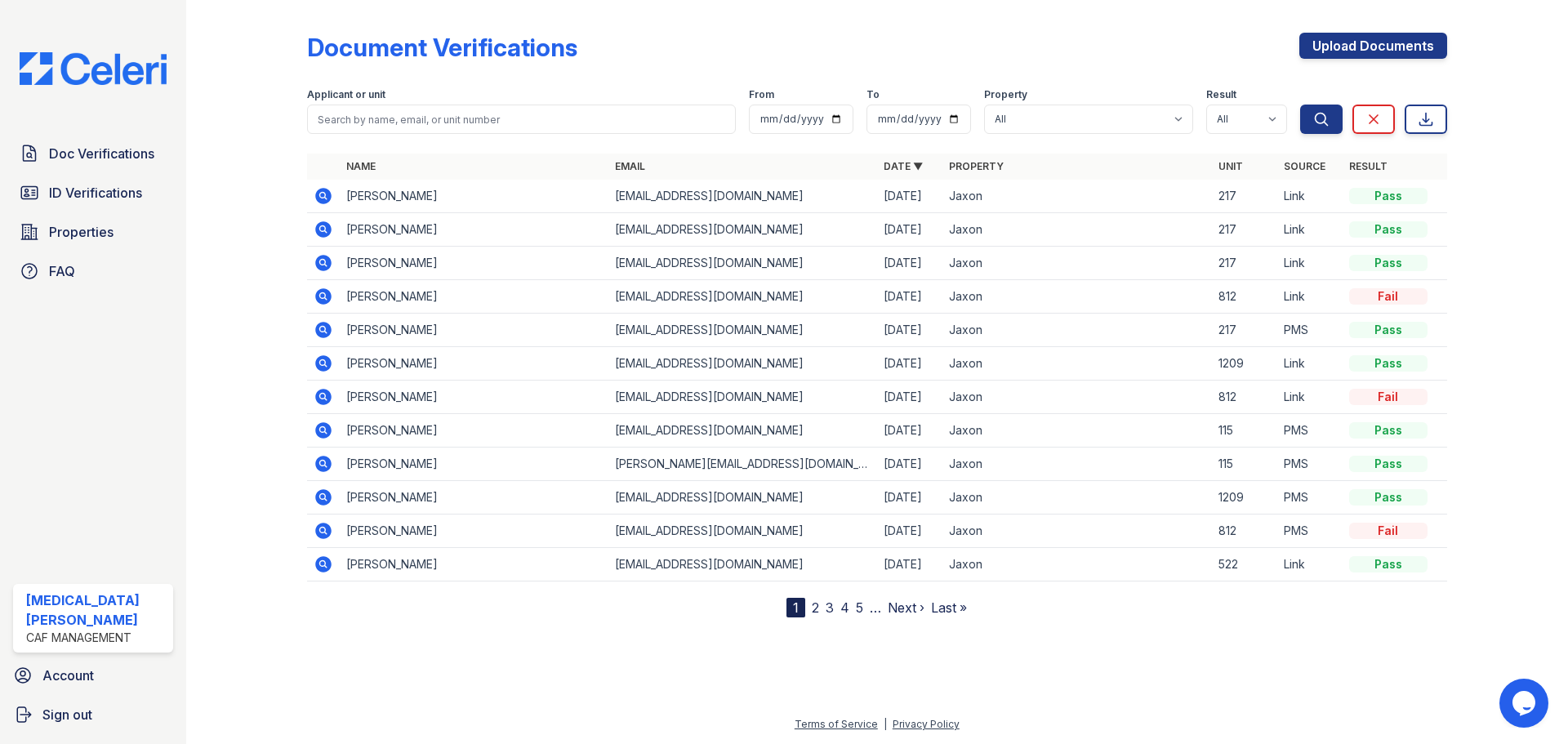
click at [209, 30] on div "Document Verifications Upload Documents Filter Applicant or unit From To Proper…" at bounding box center [877, 372] width 1382 height 744
click at [450, 104] on div "Applicant or unit" at bounding box center [521, 96] width 429 height 16
click at [444, 119] on input "search" at bounding box center [521, 119] width 429 height 29
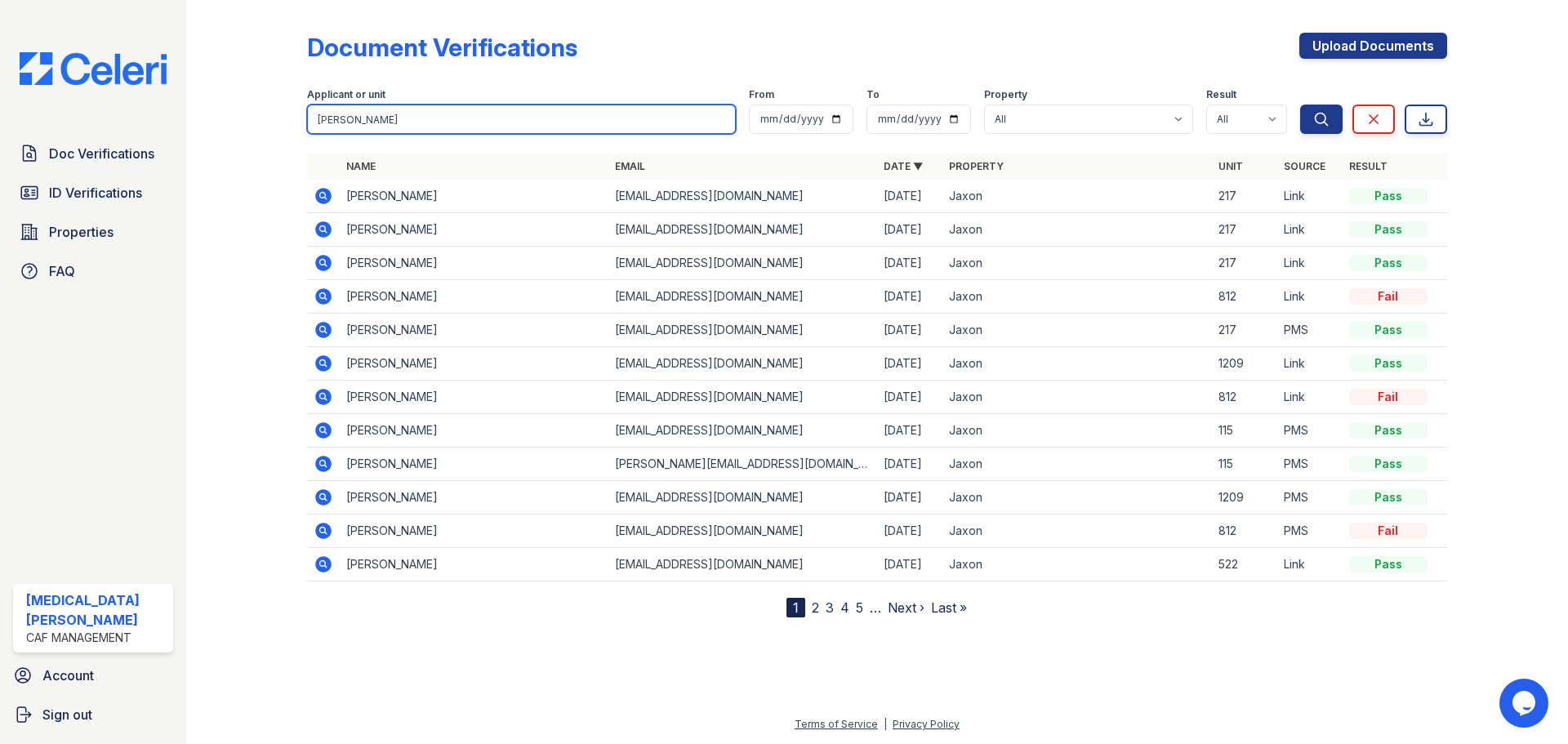
type input "[PERSON_NAME]"
click at [1300, 105] on button "Search" at bounding box center [1321, 119] width 42 height 29
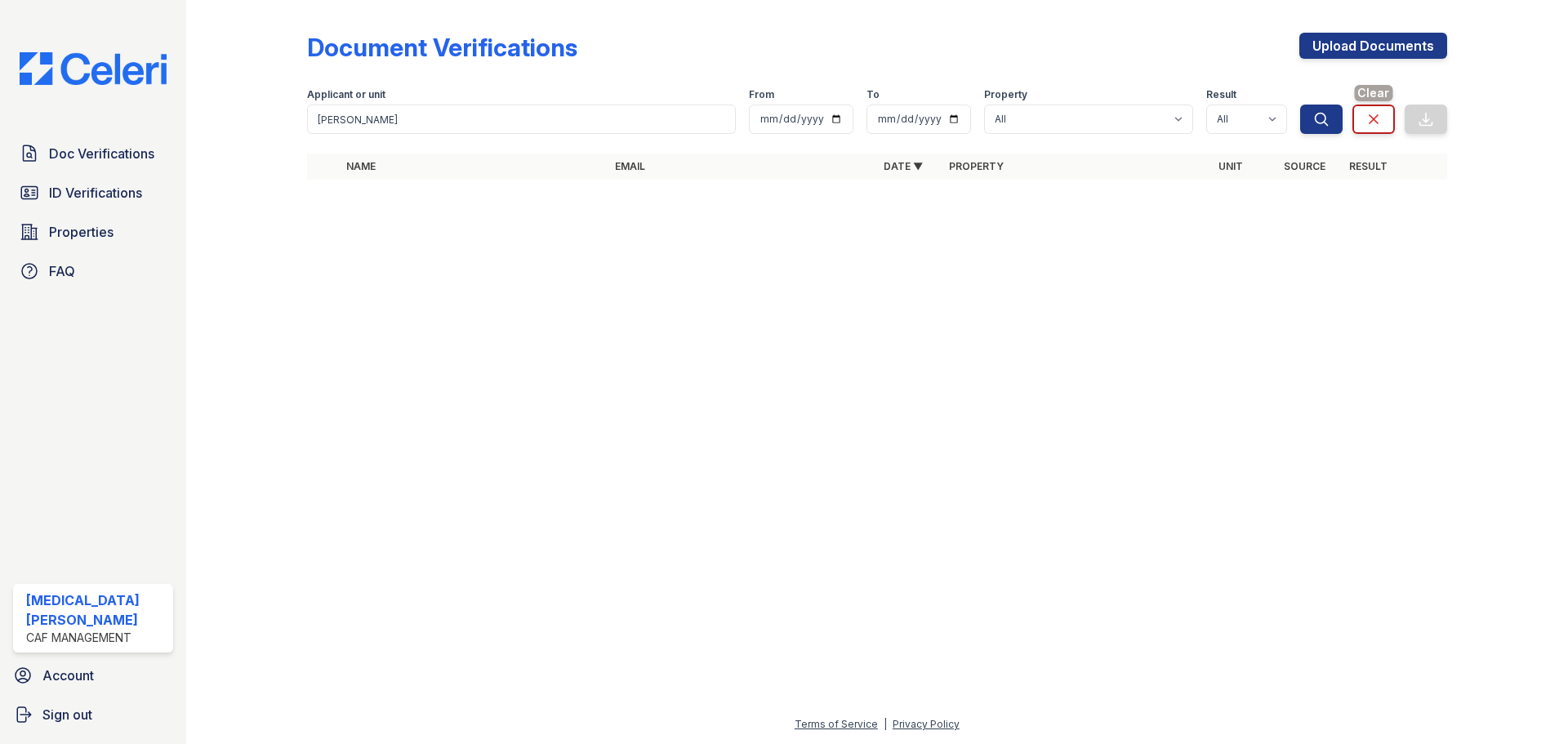
click at [1380, 117] on icon at bounding box center [1373, 119] width 16 height 16
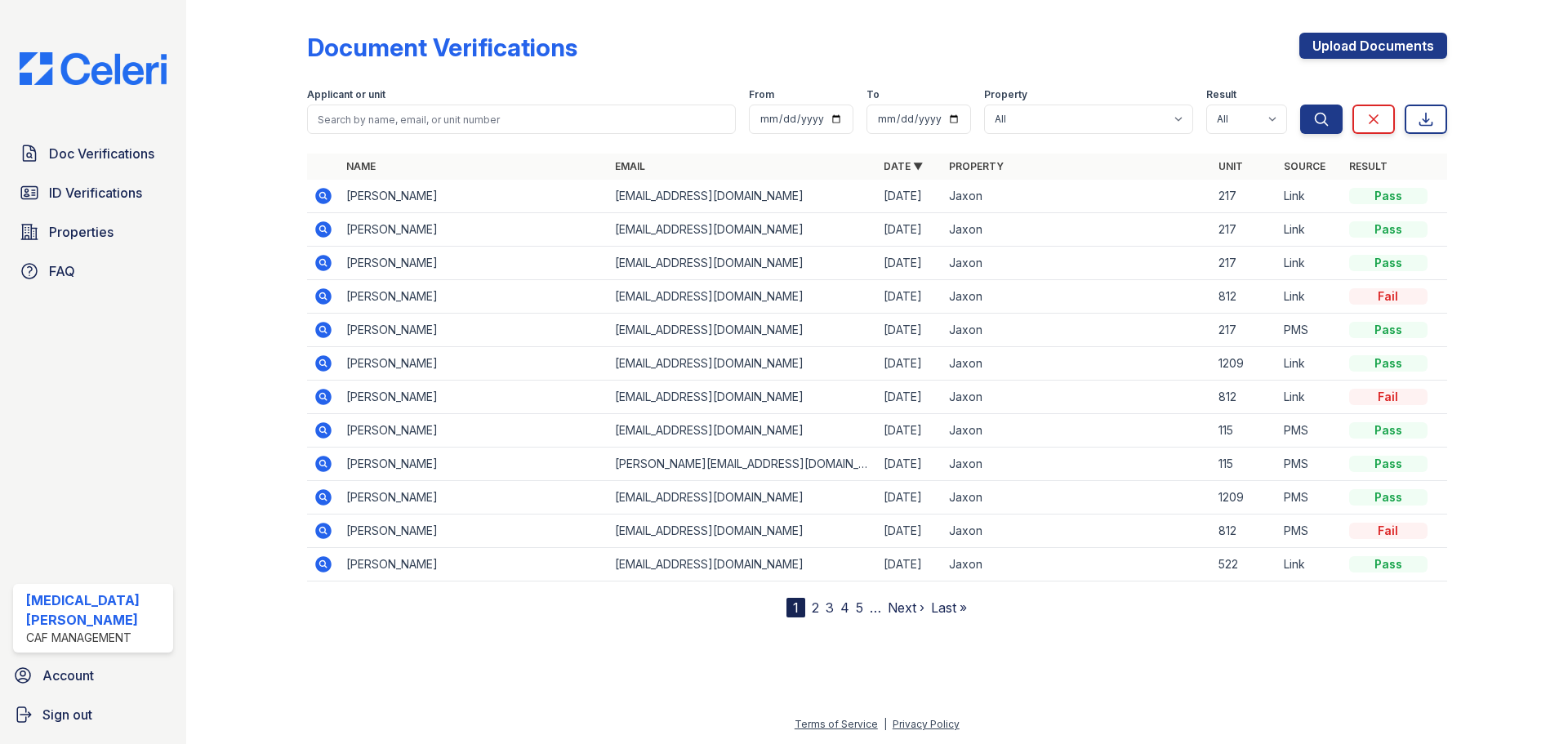
click at [328, 369] on icon at bounding box center [323, 363] width 16 height 16
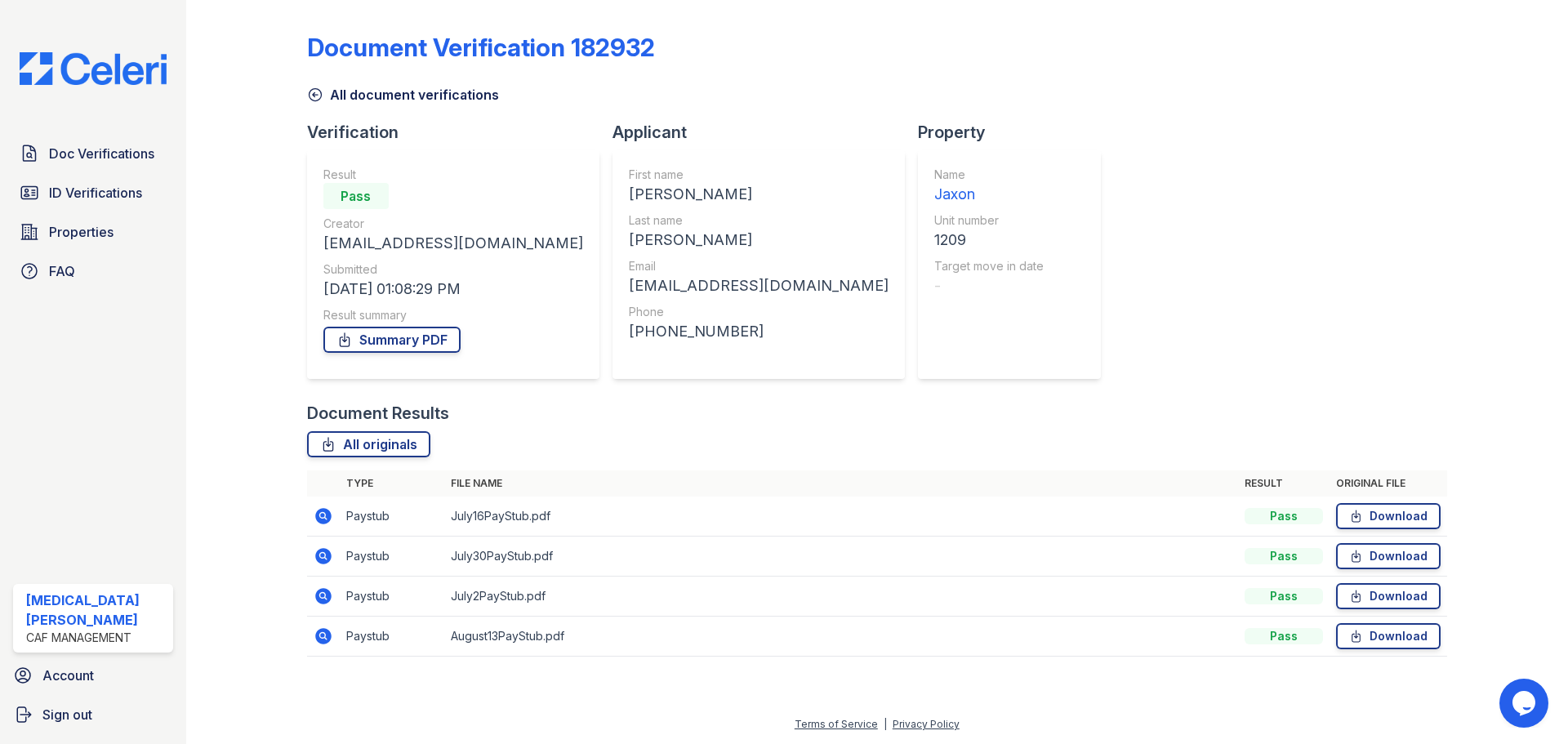
click at [322, 640] on icon at bounding box center [323, 636] width 16 height 16
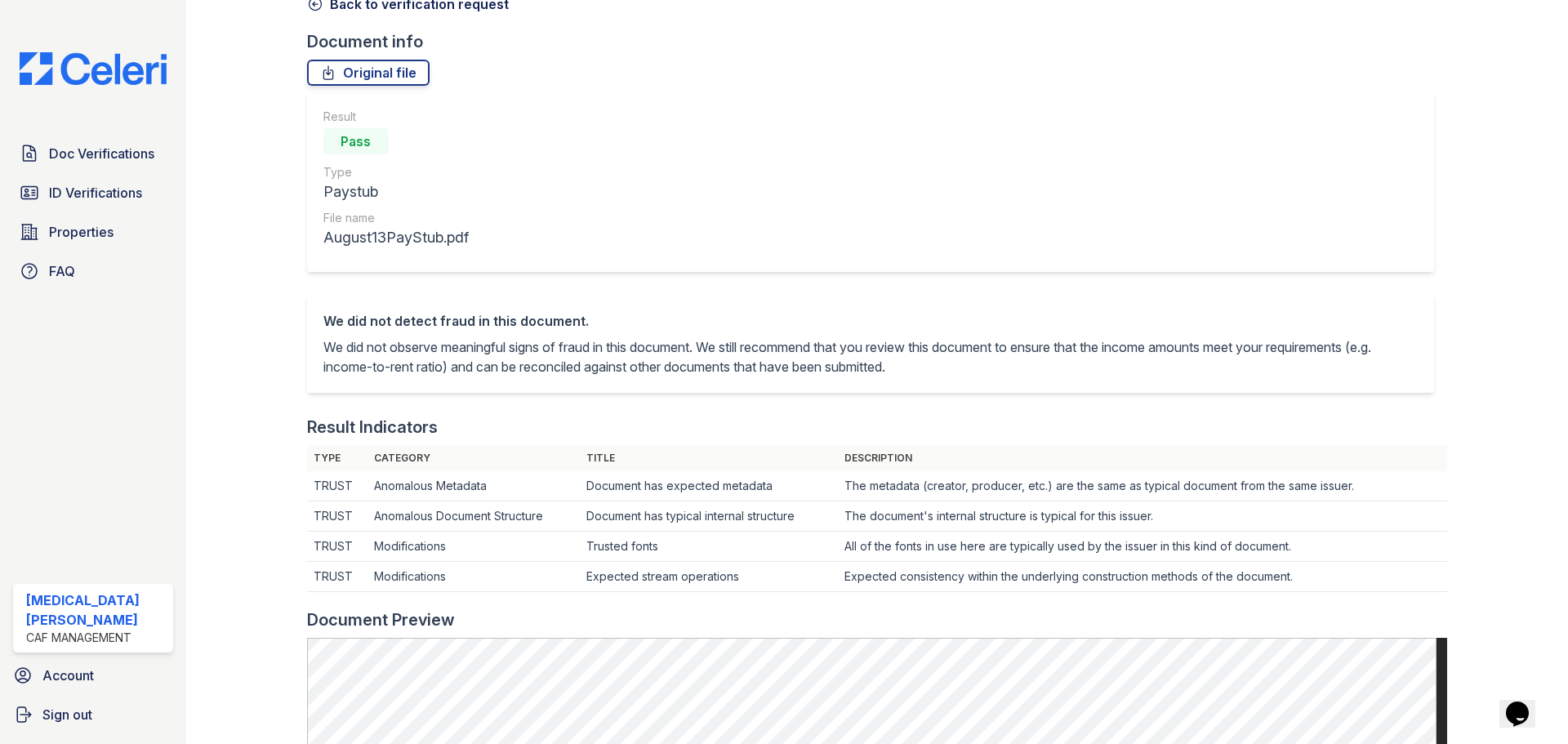
scroll to position [82, 0]
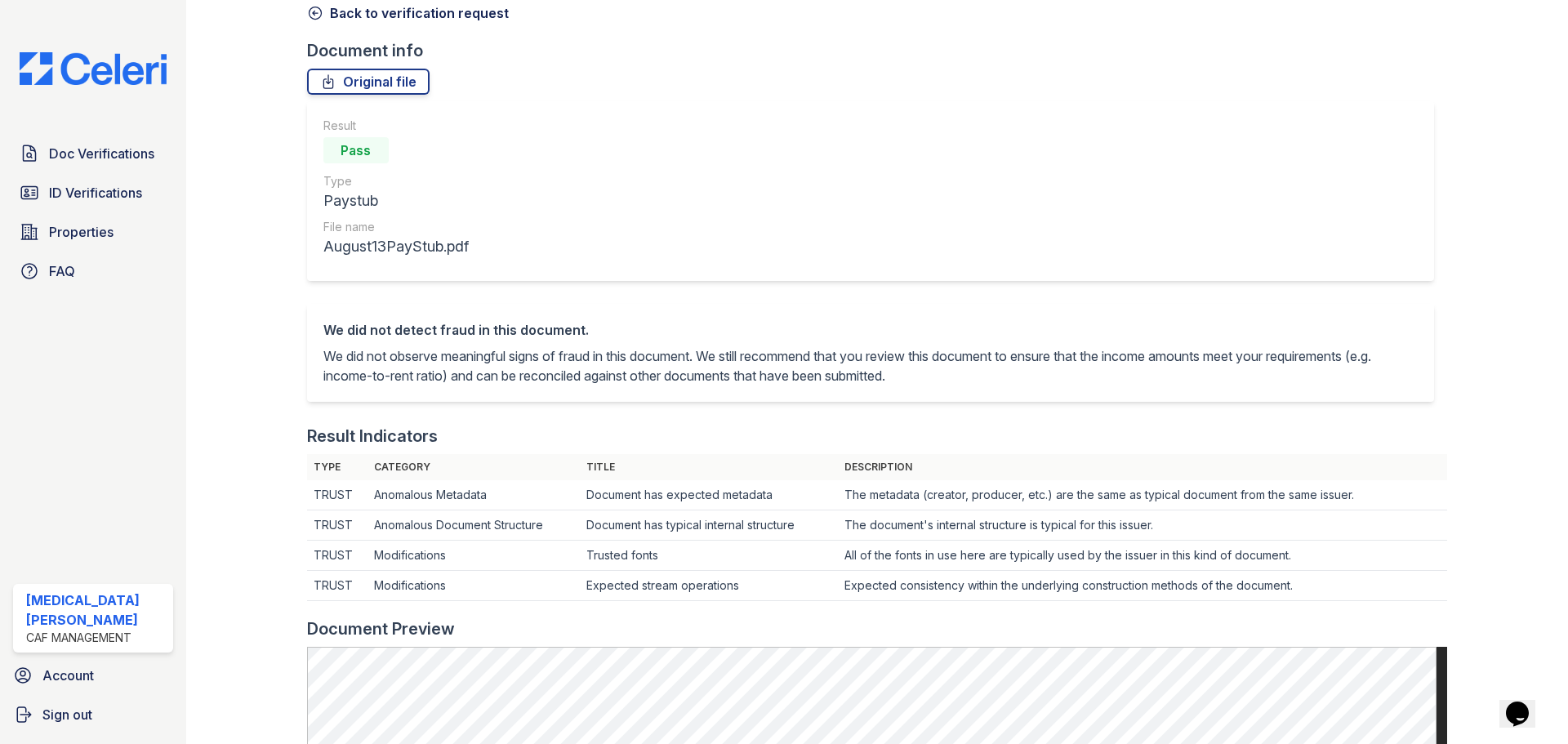
click at [324, 9] on link "Back to verification request" at bounding box center [407, 13] width 202 height 20
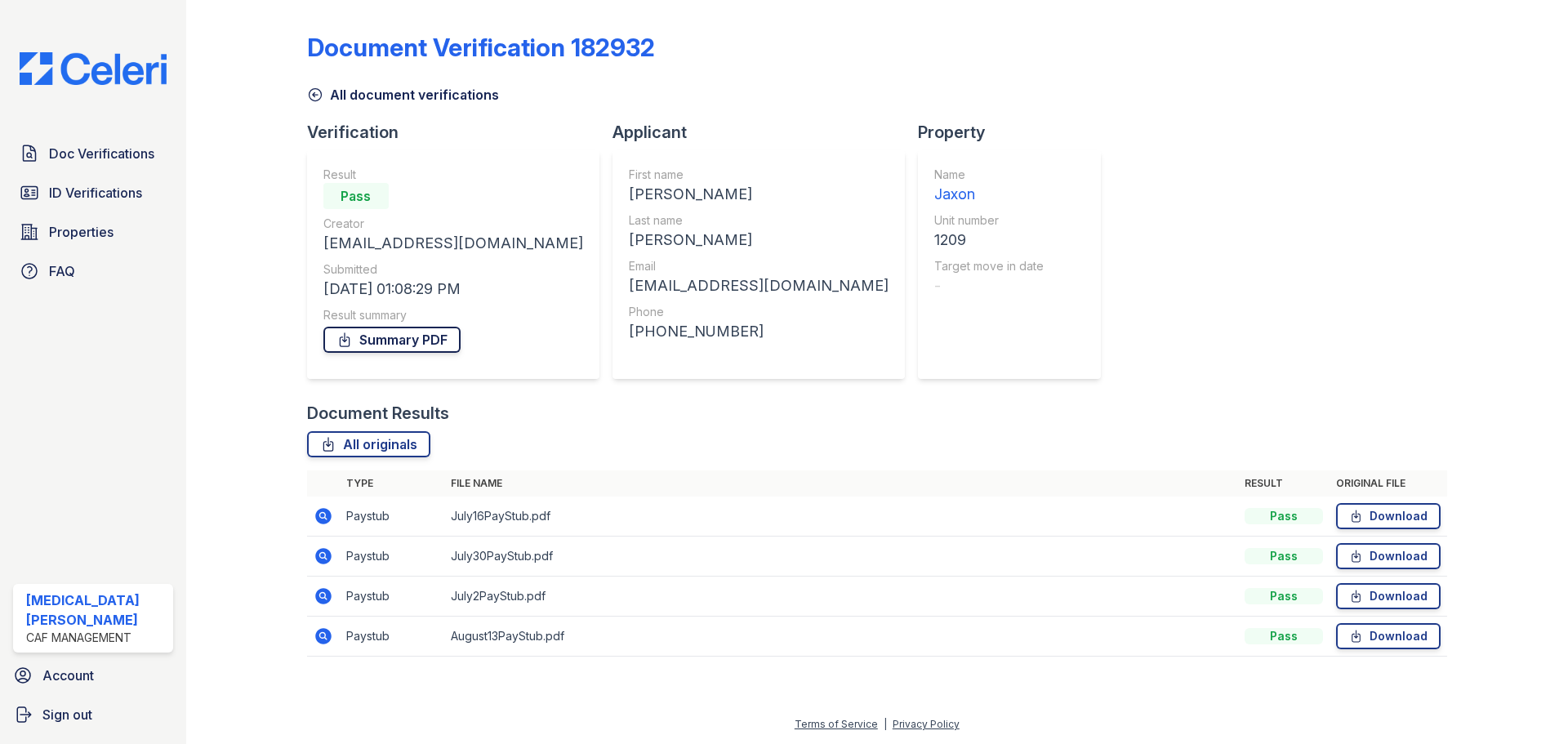
click at [408, 345] on link "Summary PDF" at bounding box center [392, 339] width 137 height 26
click at [322, 97] on icon at bounding box center [314, 95] width 16 height 16
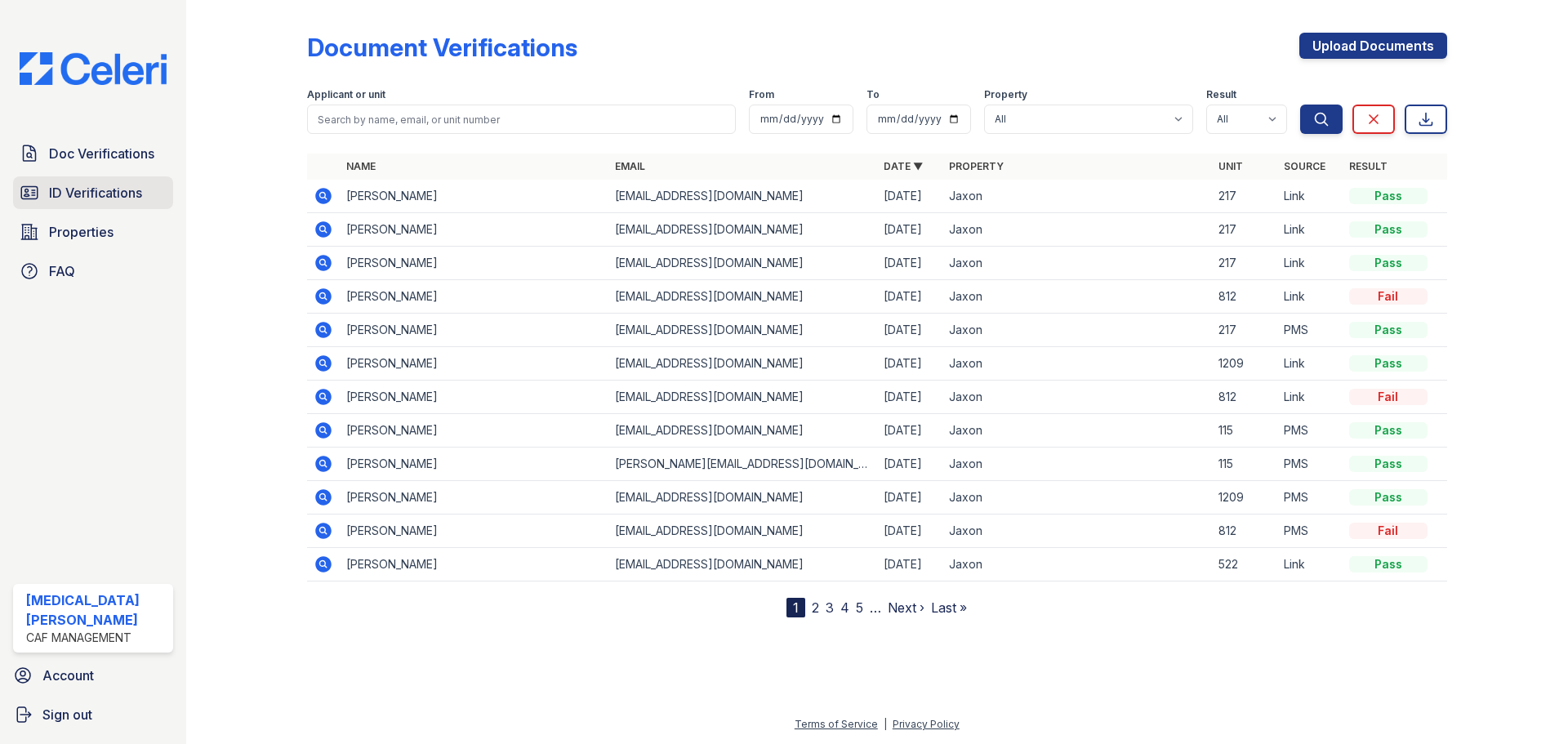
click at [124, 196] on span "ID Verifications" at bounding box center [95, 192] width 93 height 20
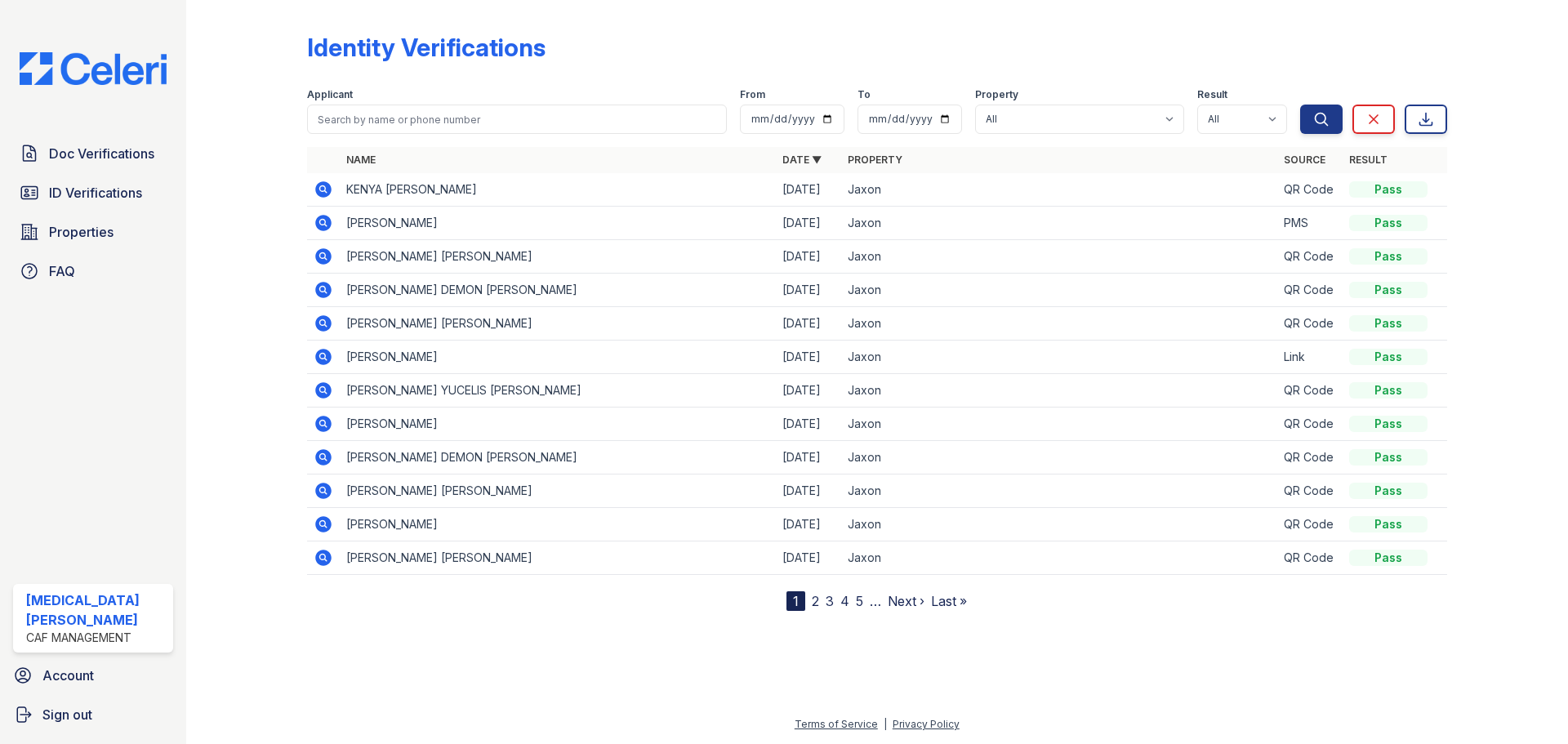
click at [326, 357] on icon at bounding box center [323, 357] width 16 height 16
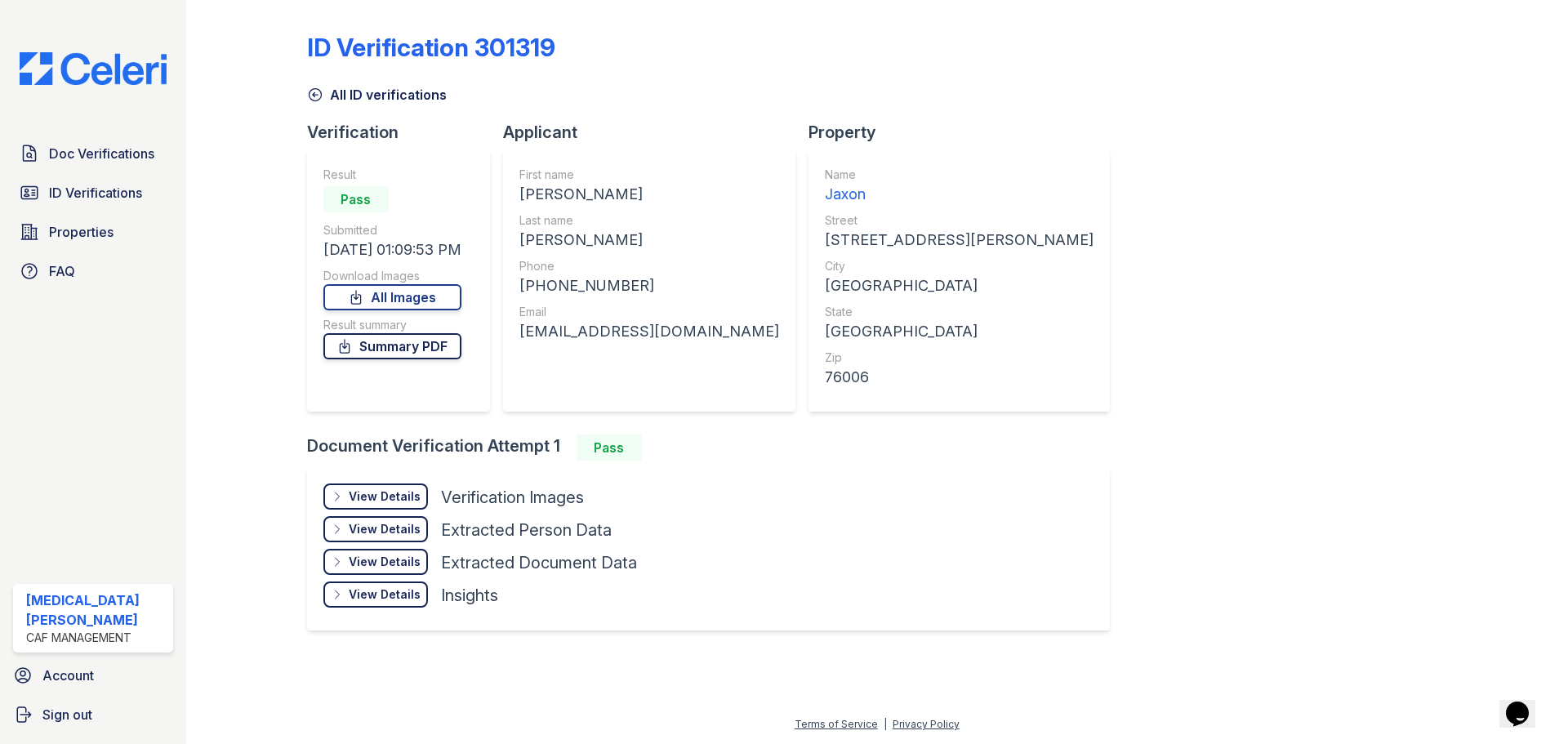
click at [403, 356] on link "Summary PDF" at bounding box center [392, 346] width 138 height 26
click at [332, 82] on div "All ID verifications" at bounding box center [876, 89] width 1140 height 29
click at [332, 98] on link "All ID verifications" at bounding box center [376, 95] width 140 height 20
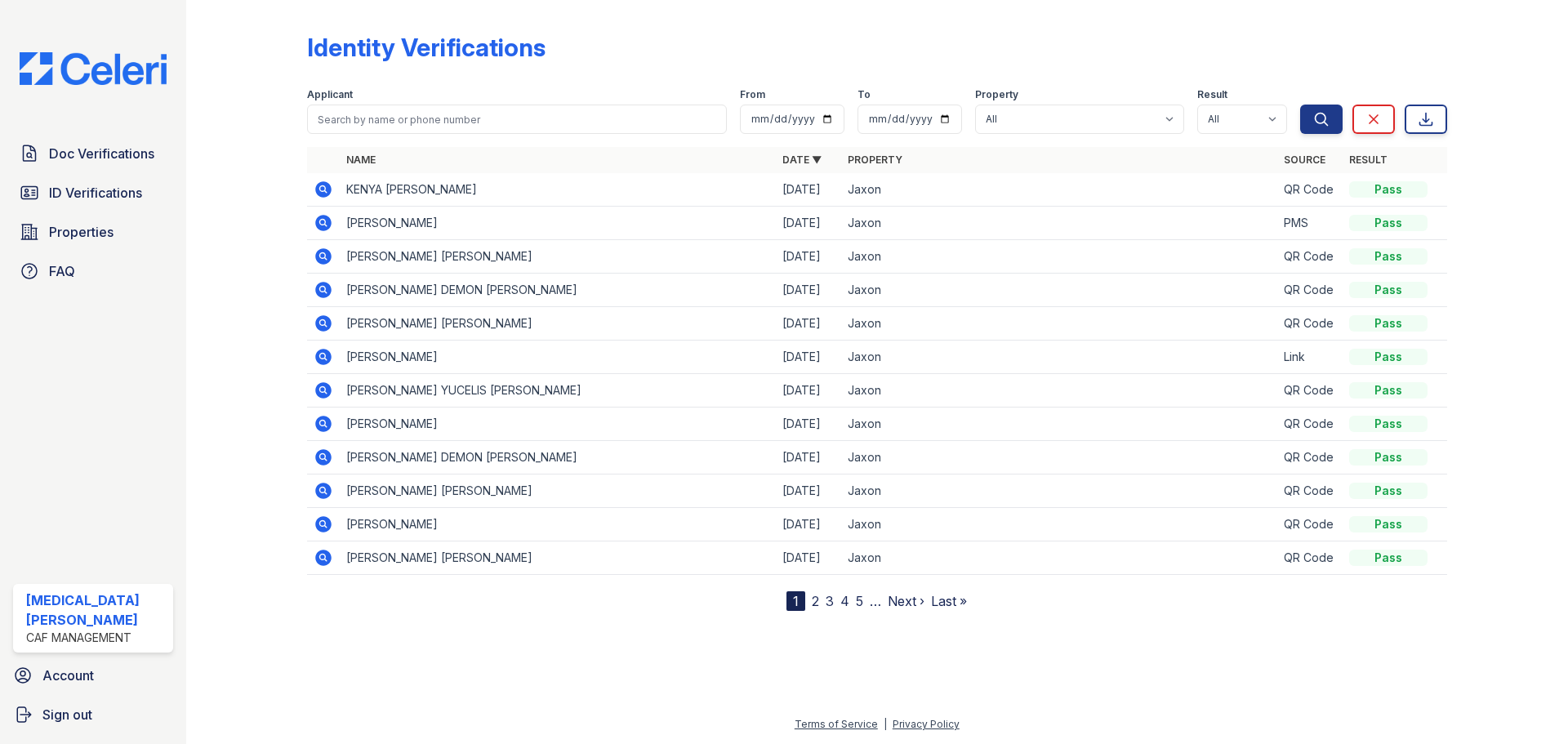
click at [107, 157] on span "Doc Verifications" at bounding box center [101, 153] width 106 height 20
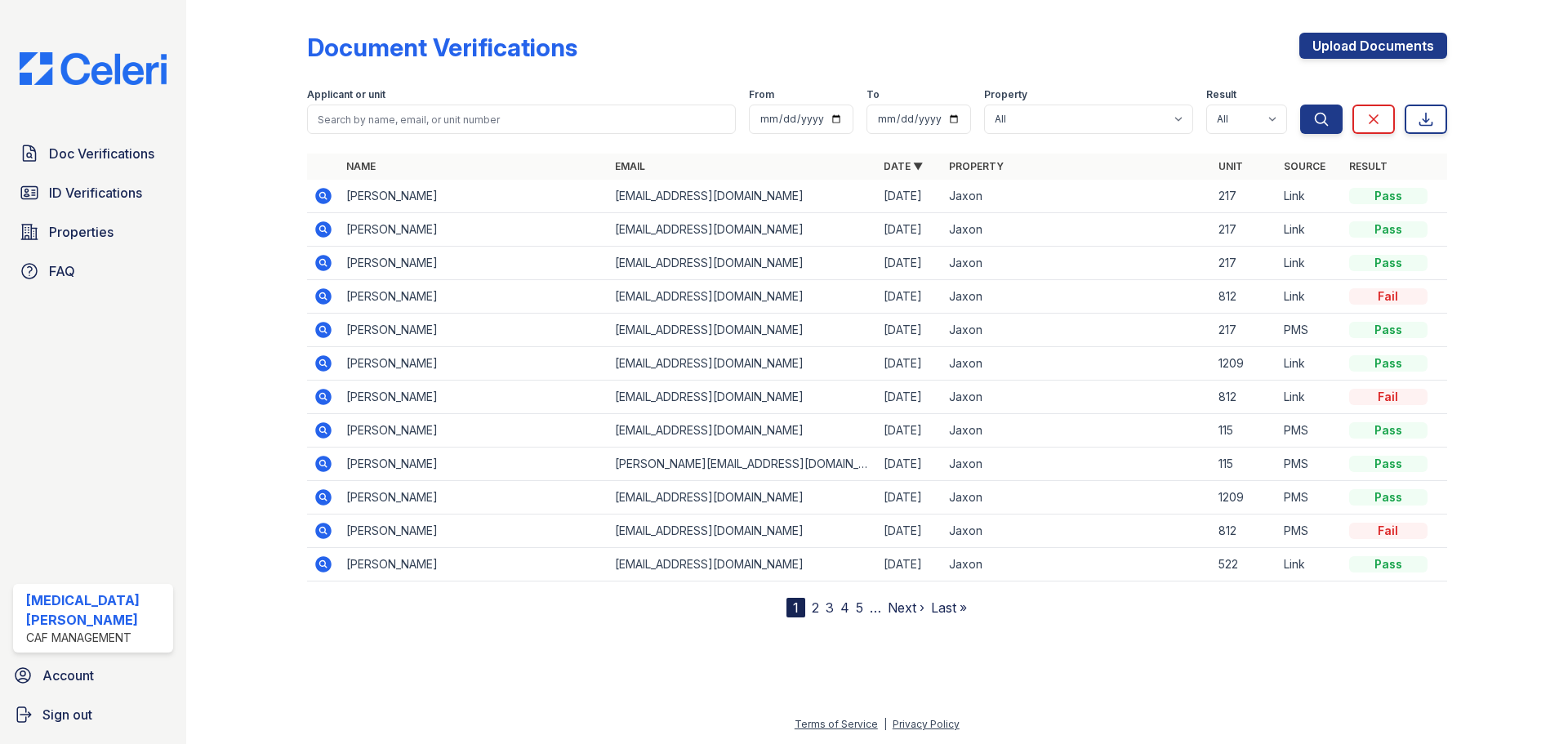
click at [320, 296] on icon at bounding box center [323, 296] width 20 height 20
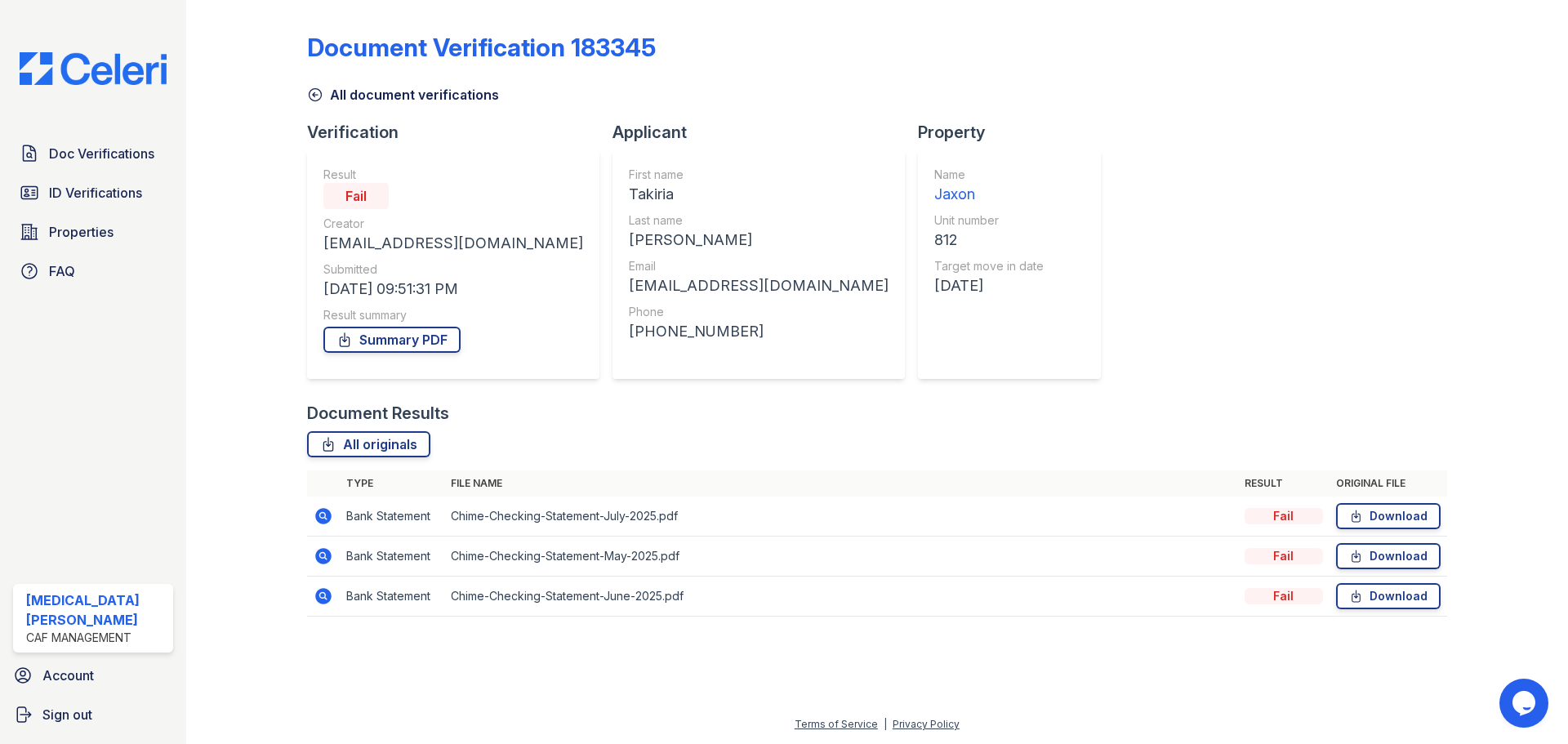
drag, startPoint x: 319, startPoint y: 514, endPoint x: 334, endPoint y: 524, distance: 18.0
click at [319, 513] on icon at bounding box center [323, 515] width 16 height 16
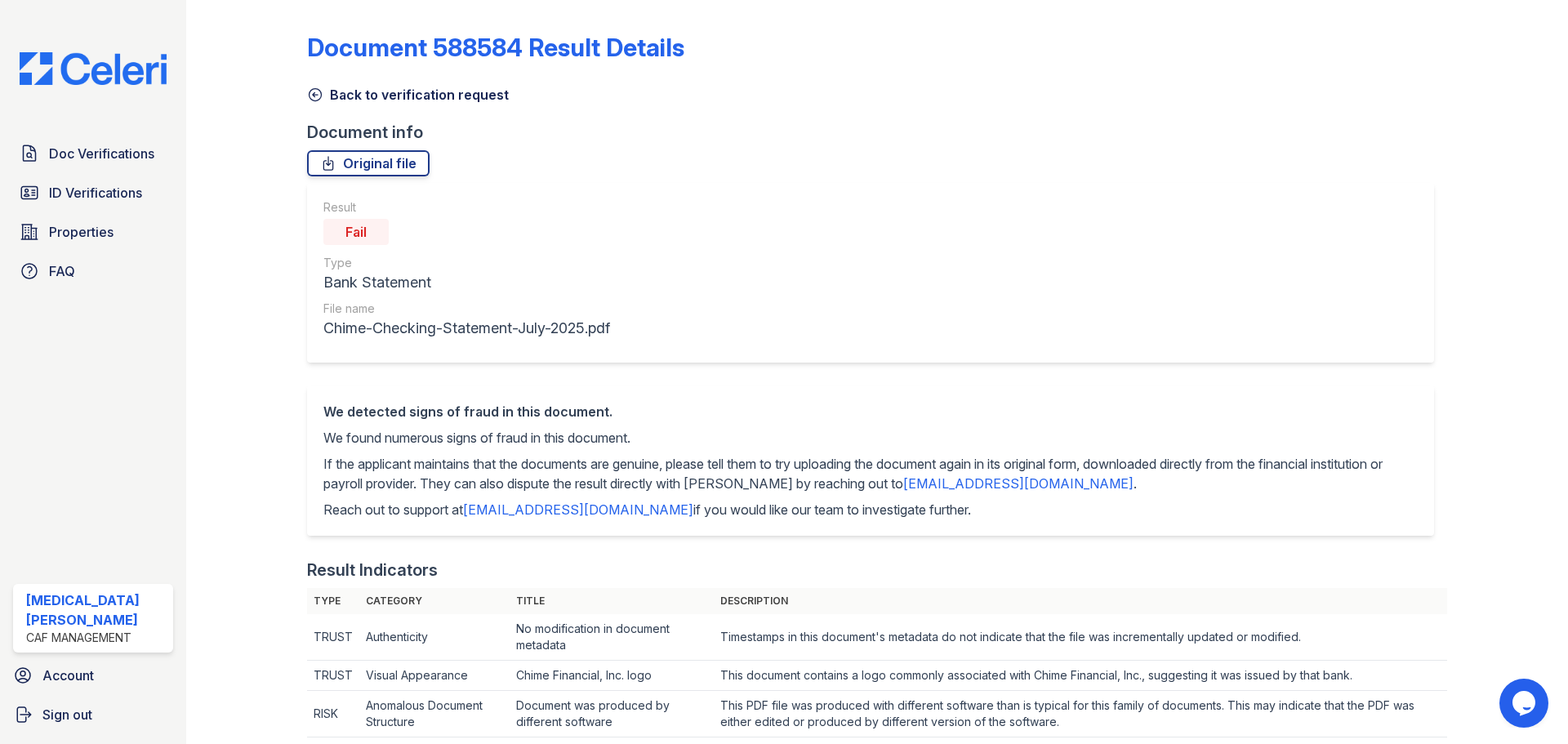
click at [325, 89] on link "Back to verification request" at bounding box center [407, 95] width 202 height 20
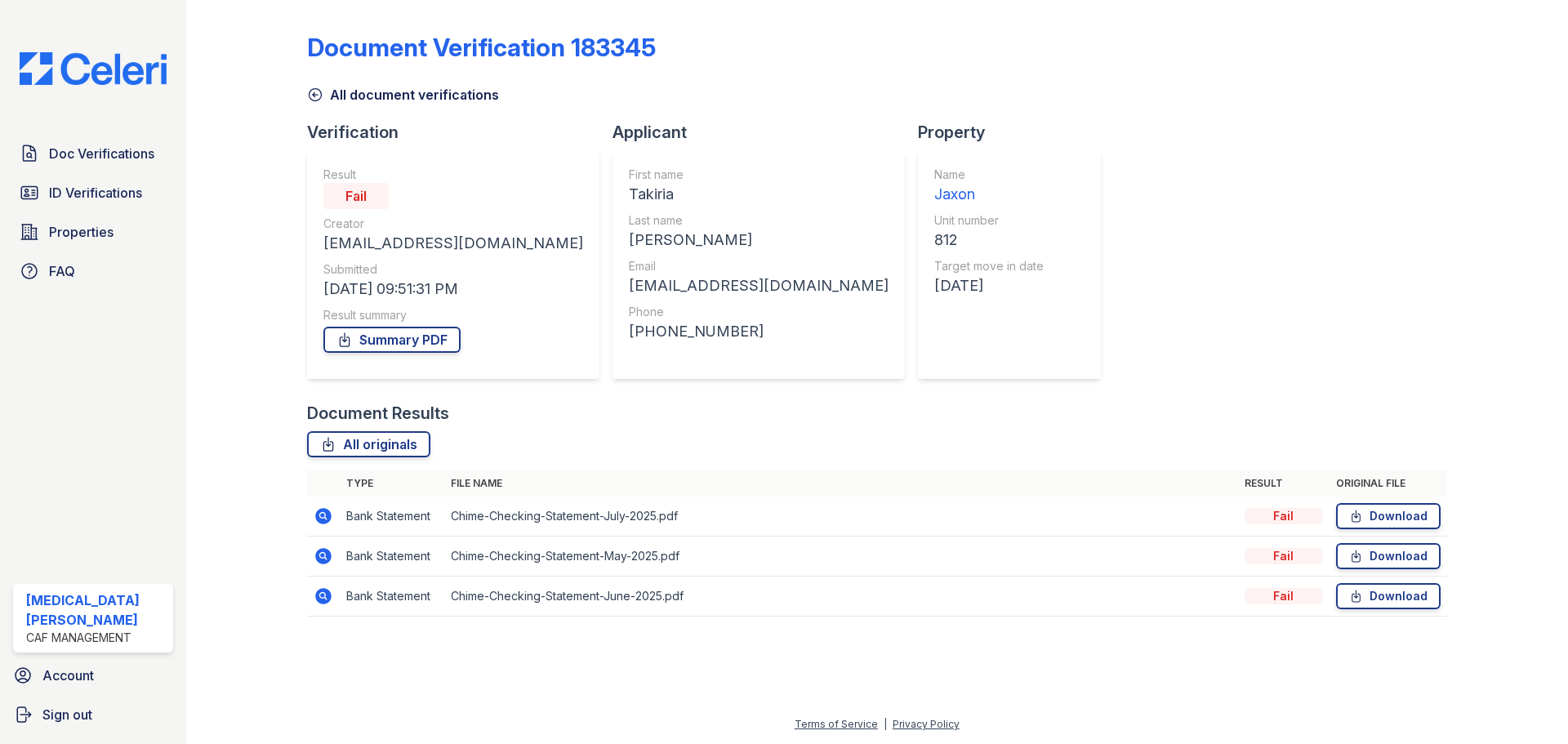
click at [326, 100] on link "All document verifications" at bounding box center [402, 95] width 192 height 20
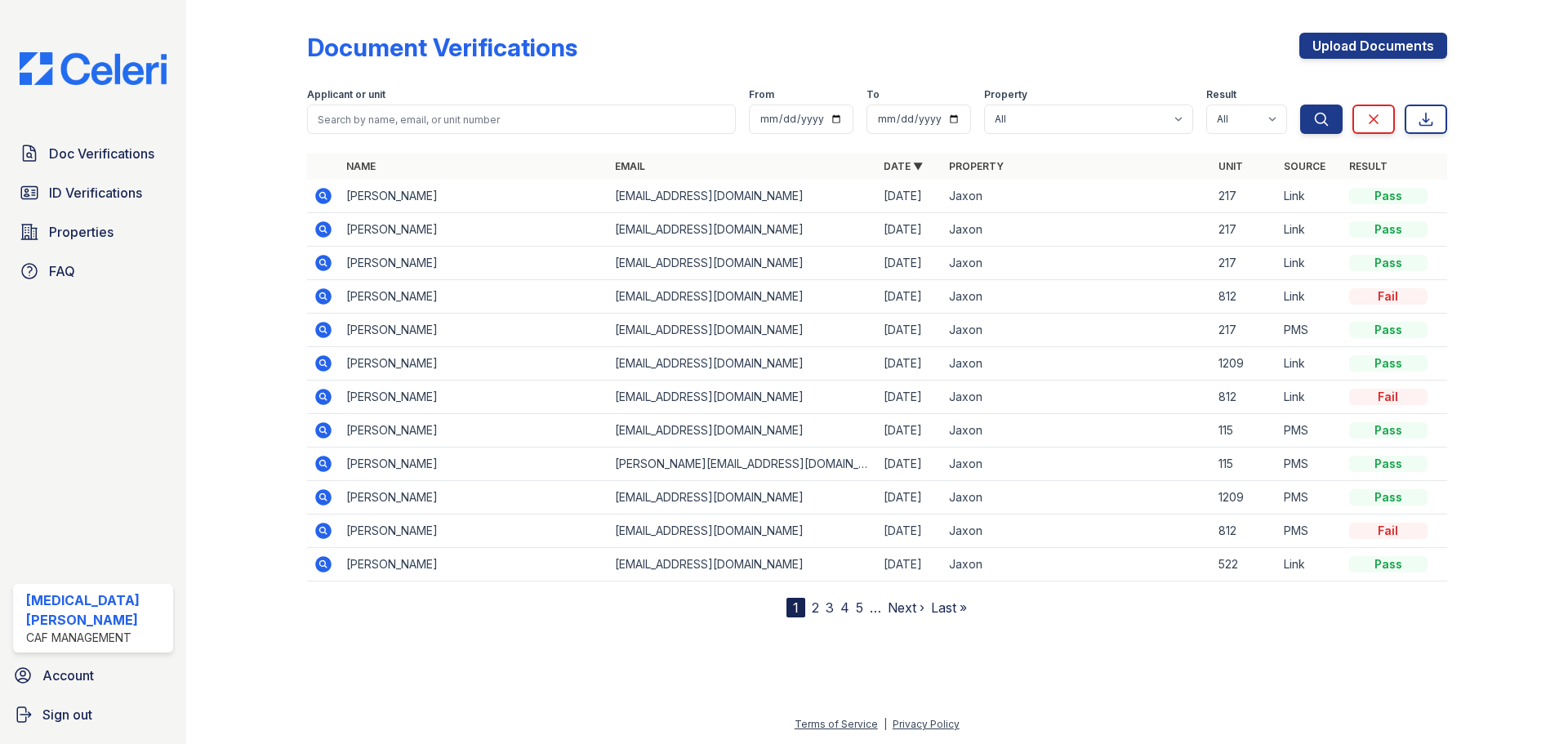
click at [260, 208] on div at bounding box center [259, 312] width 95 height 611
